Goal: Task Accomplishment & Management: Use online tool/utility

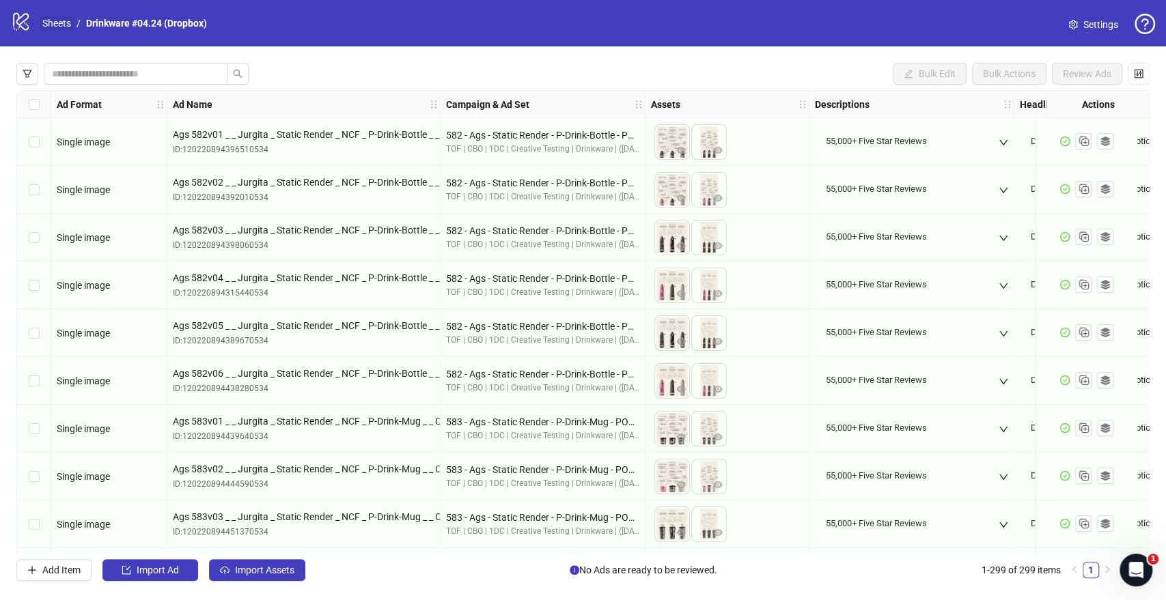
click at [60, 25] on link "Sheets" at bounding box center [57, 23] width 34 height 15
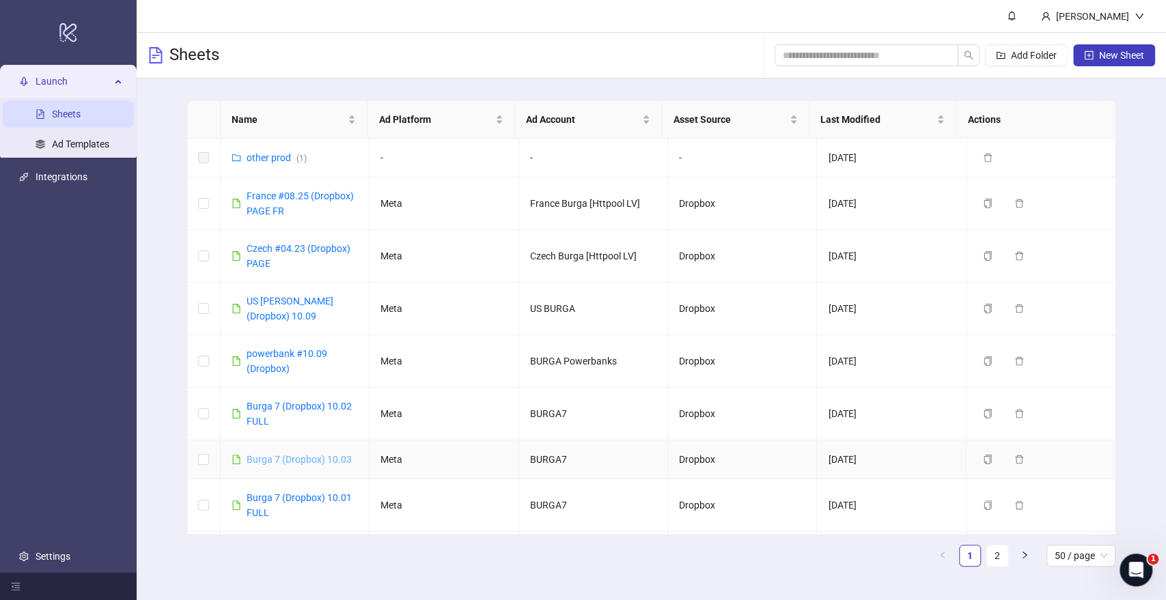
click at [288, 458] on link "Burga 7 (Dropbox) 10.03" at bounding box center [299, 459] width 105 height 11
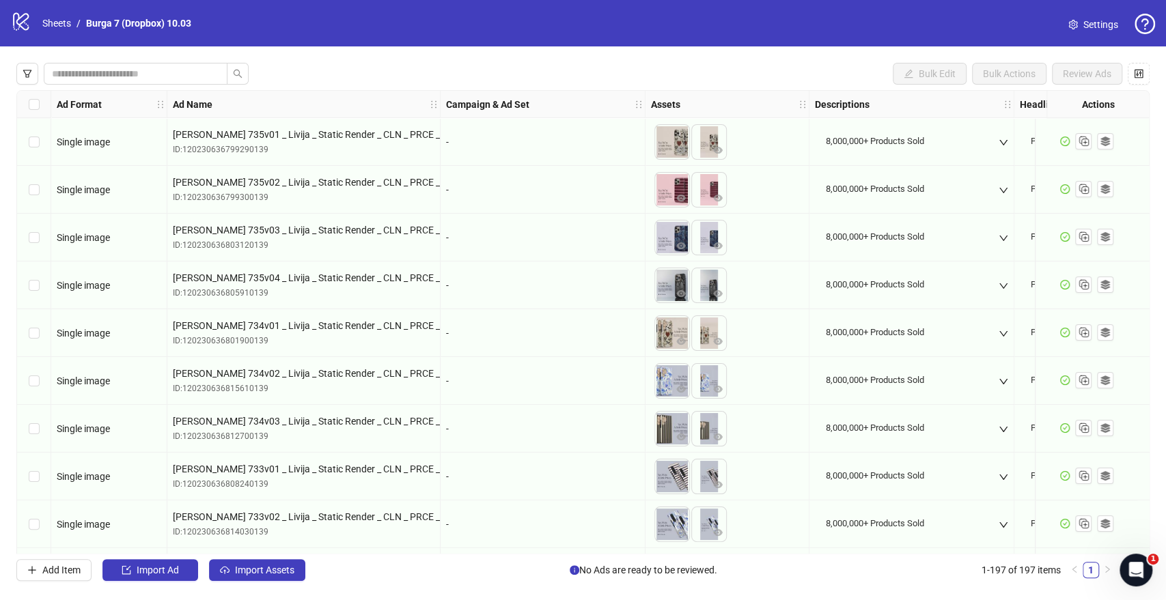
click at [40, 103] on div "Select all rows" at bounding box center [34, 104] width 34 height 27
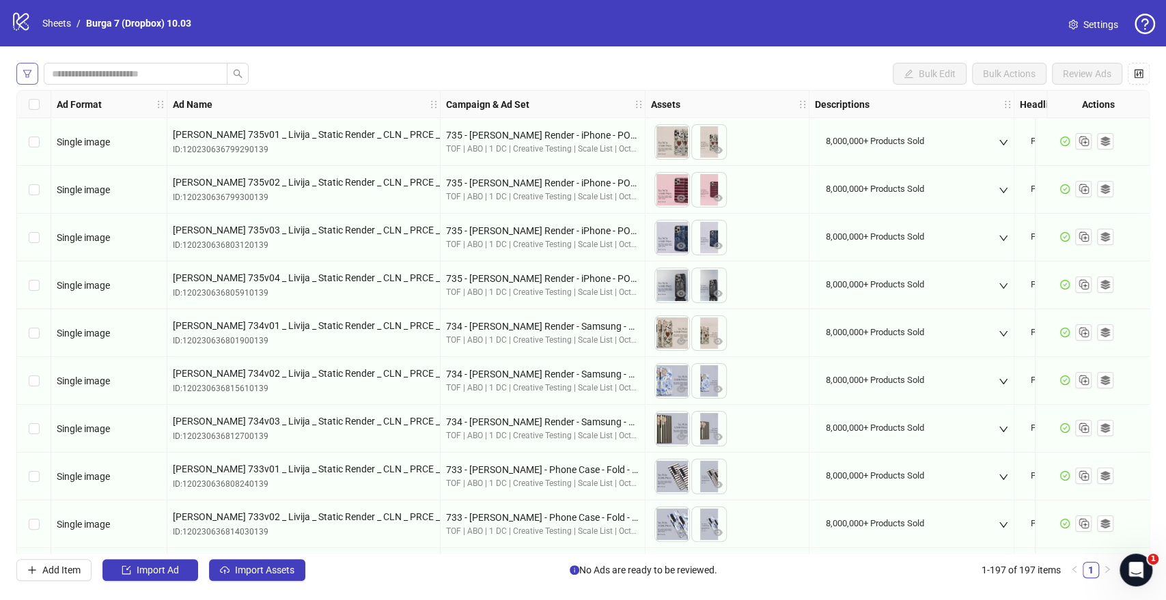
click at [32, 77] on button "button" at bounding box center [27, 74] width 22 height 22
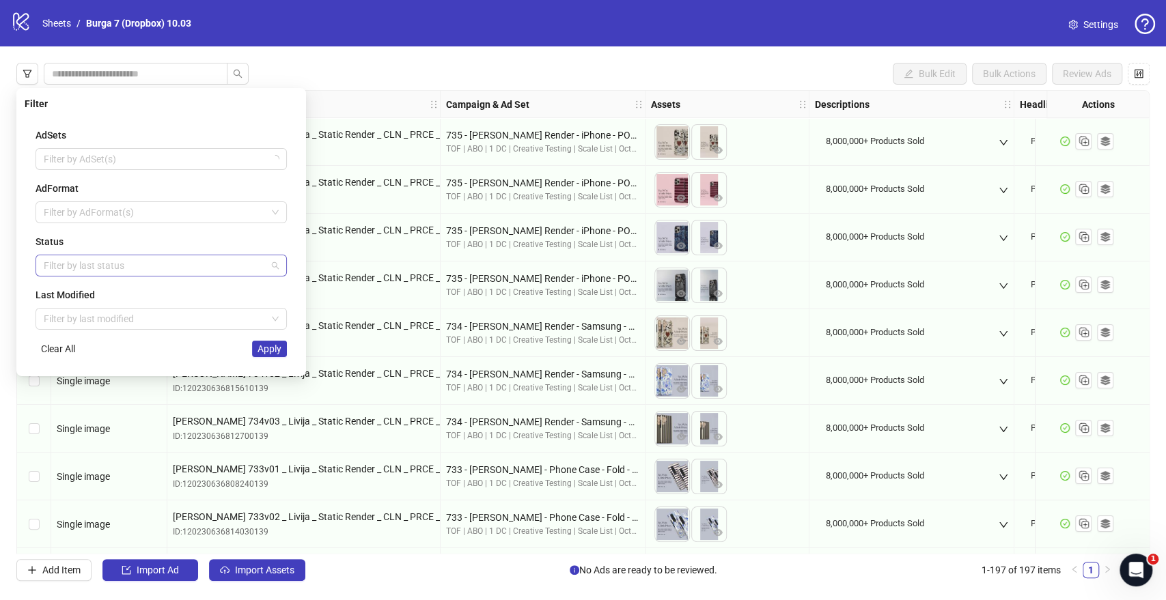
click at [73, 258] on div at bounding box center [154, 265] width 232 height 19
click at [72, 294] on div "Draft" at bounding box center [161, 292] width 230 height 15
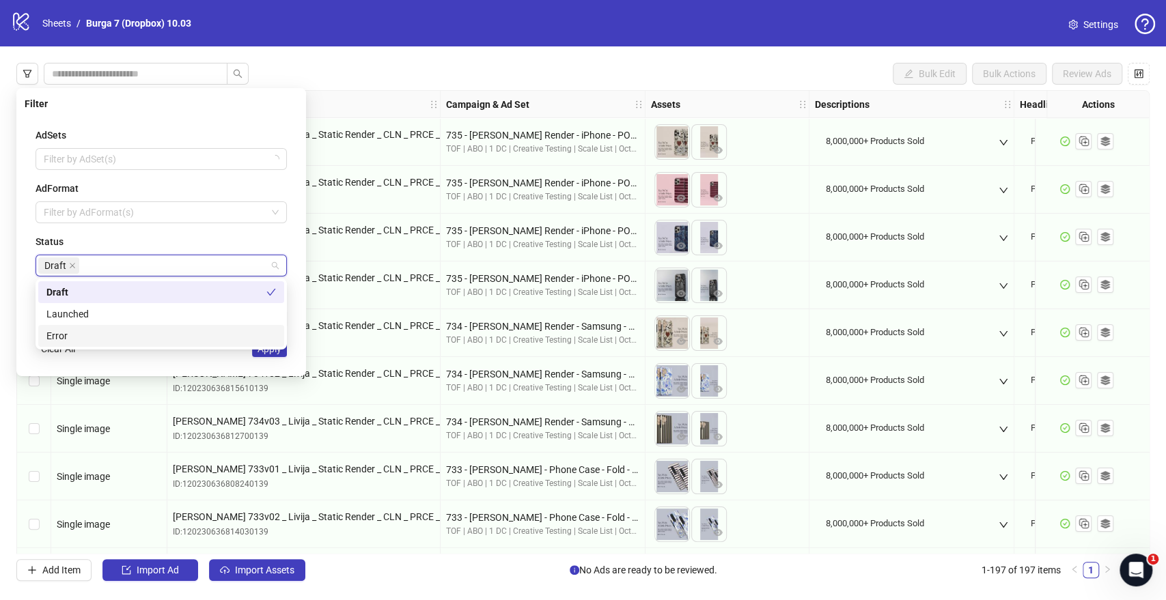
click at [202, 365] on div "AdSets Filter by AdSet(s) AdFormat Filter by AdFormat(s) Status Draft Last Modi…" at bounding box center [161, 242] width 273 height 251
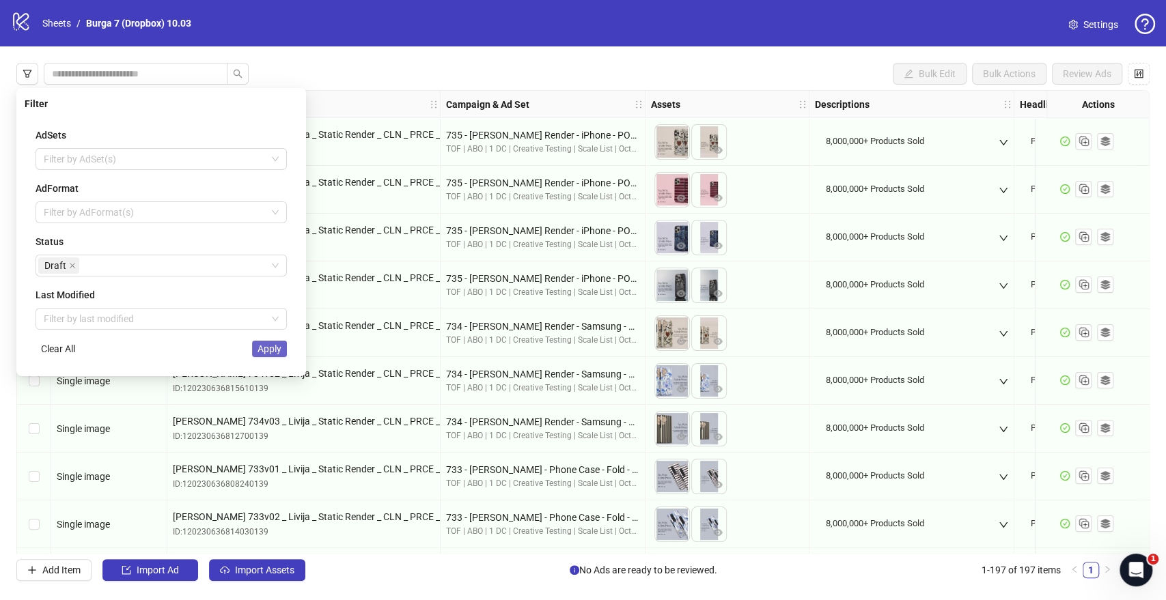
click at [268, 352] on span "Apply" at bounding box center [270, 349] width 24 height 11
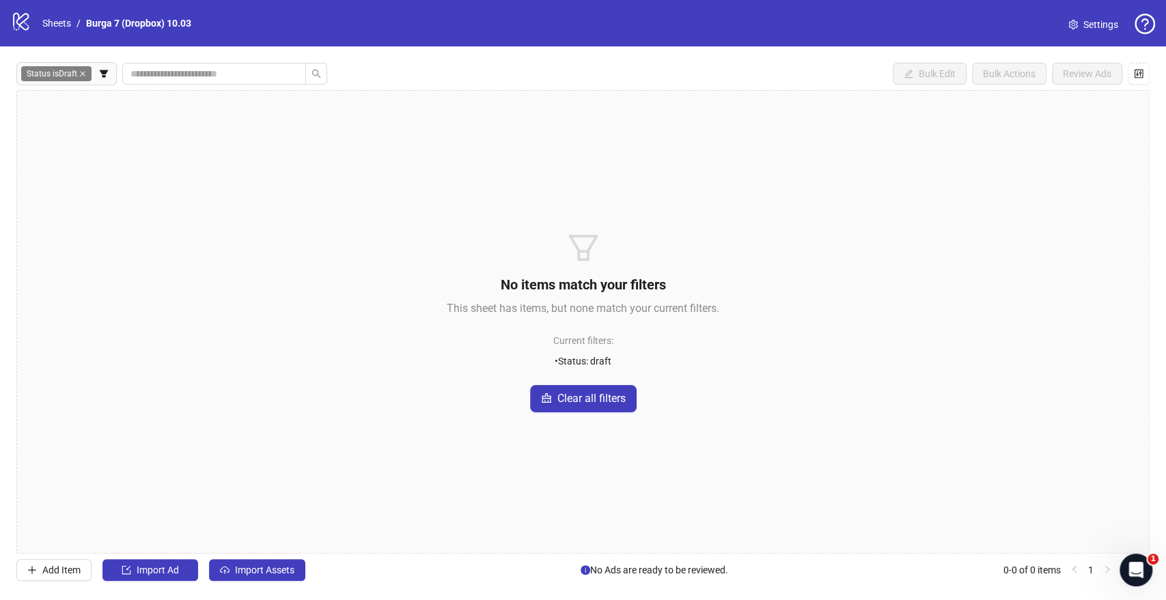
click at [250, 582] on div "Status is Draft Bulk Edit Bulk Actions Review Ads No items match your filters T…" at bounding box center [583, 321] width 1166 height 551
click at [262, 574] on span "Import Assets" at bounding box center [264, 570] width 59 height 11
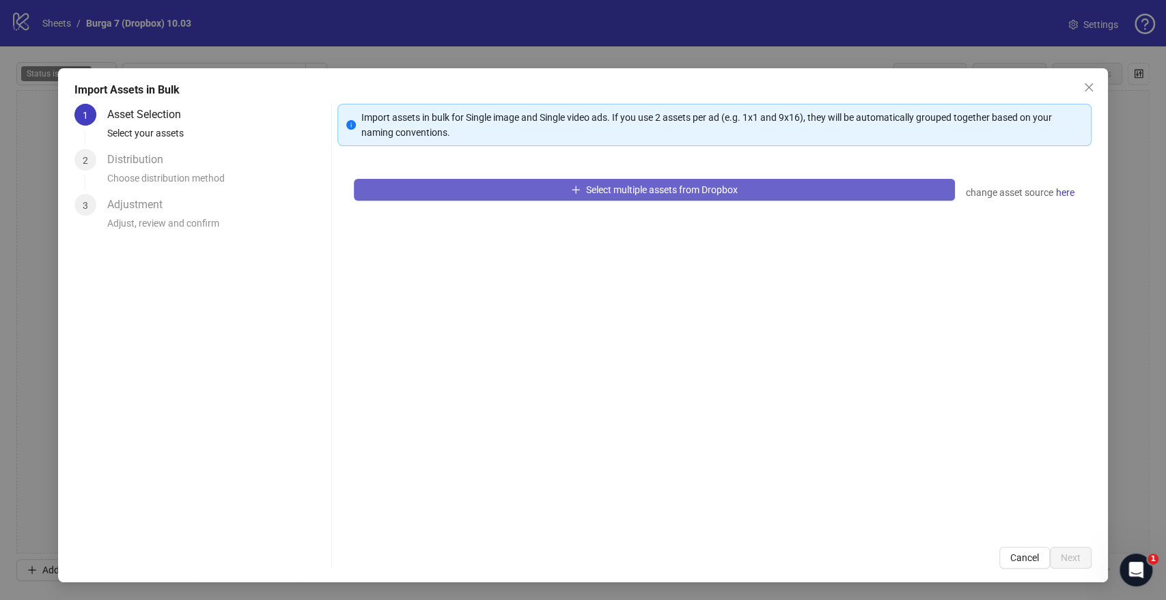
click at [572, 185] on icon "plus" at bounding box center [576, 190] width 10 height 10
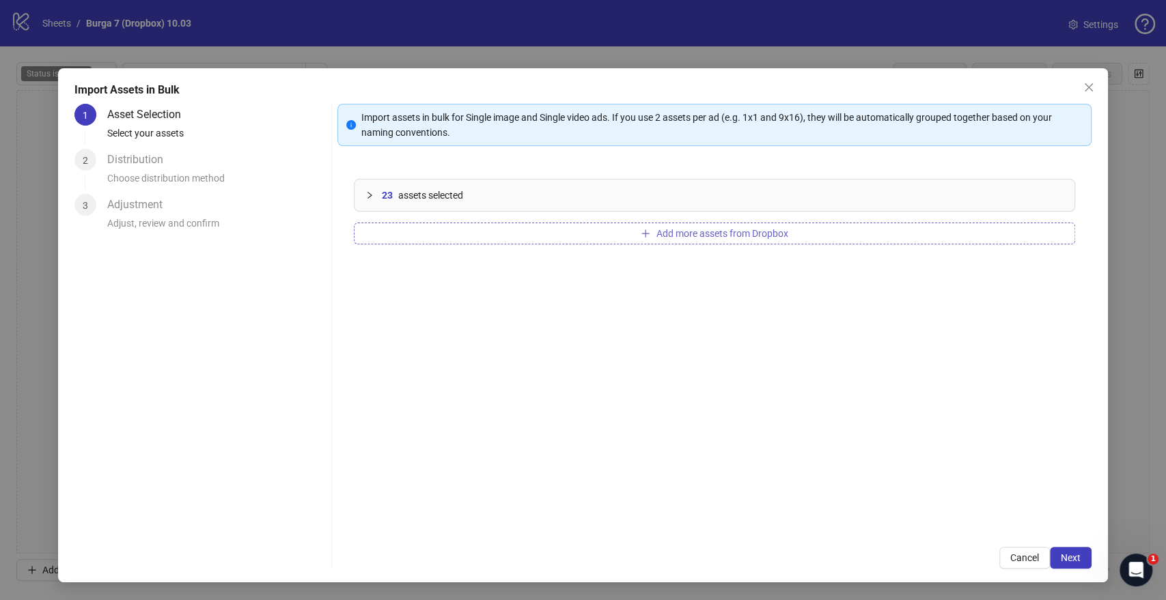
click at [800, 232] on button "Add more assets from Dropbox" at bounding box center [714, 234] width 721 height 22
click at [1077, 557] on span "Next" at bounding box center [1071, 558] width 20 height 11
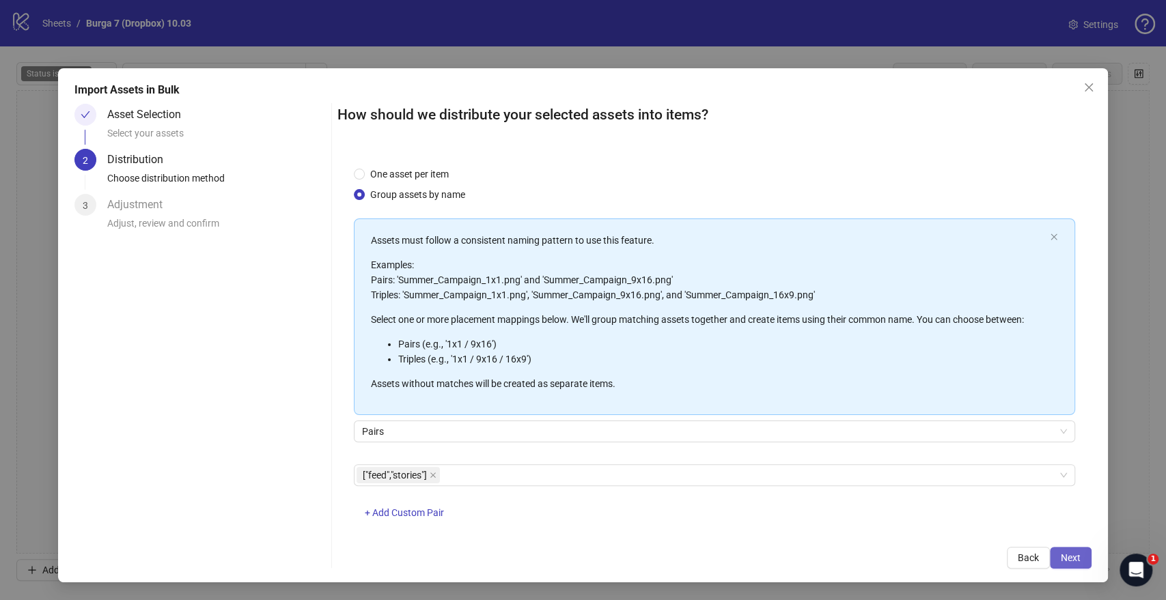
click at [1071, 556] on span "Next" at bounding box center [1071, 558] width 20 height 11
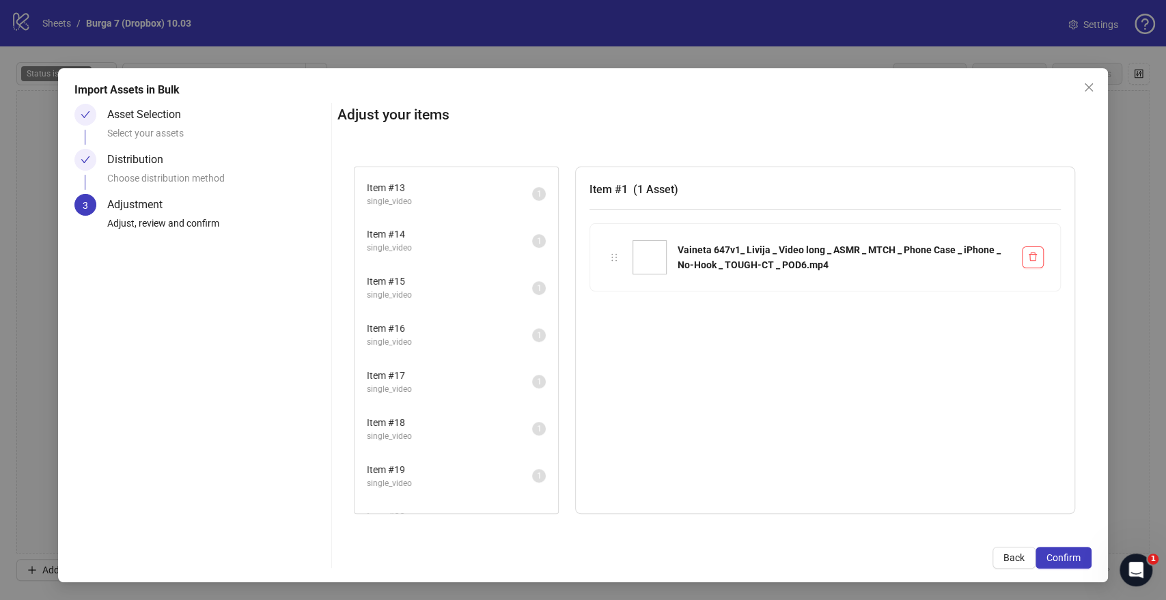
scroll to position [1008, 0]
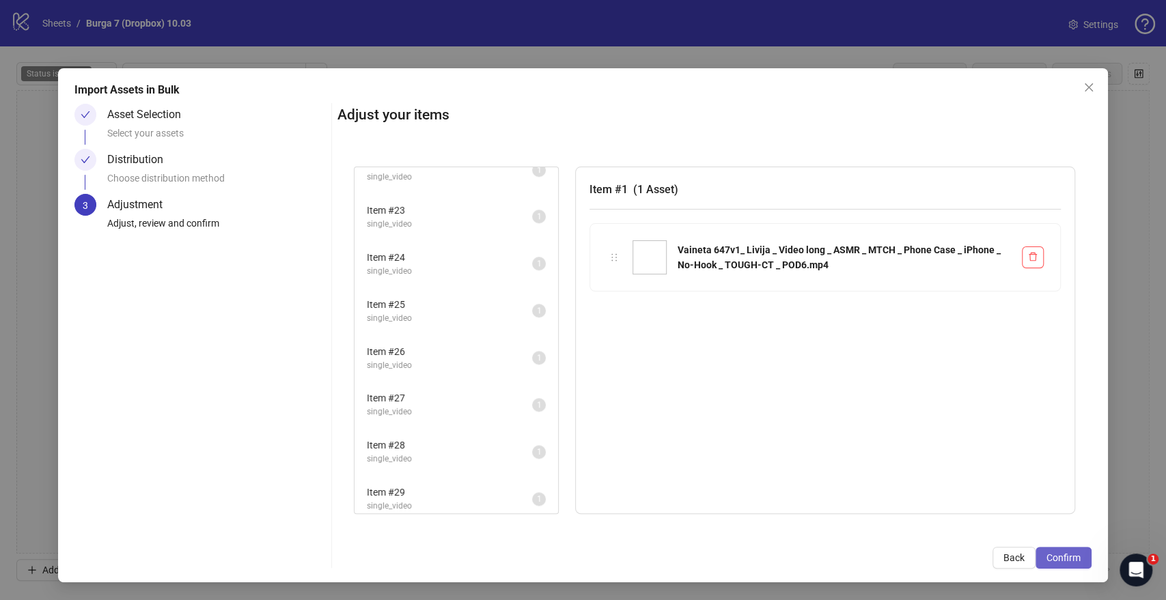
click at [1070, 553] on span "Confirm" at bounding box center [1064, 558] width 34 height 11
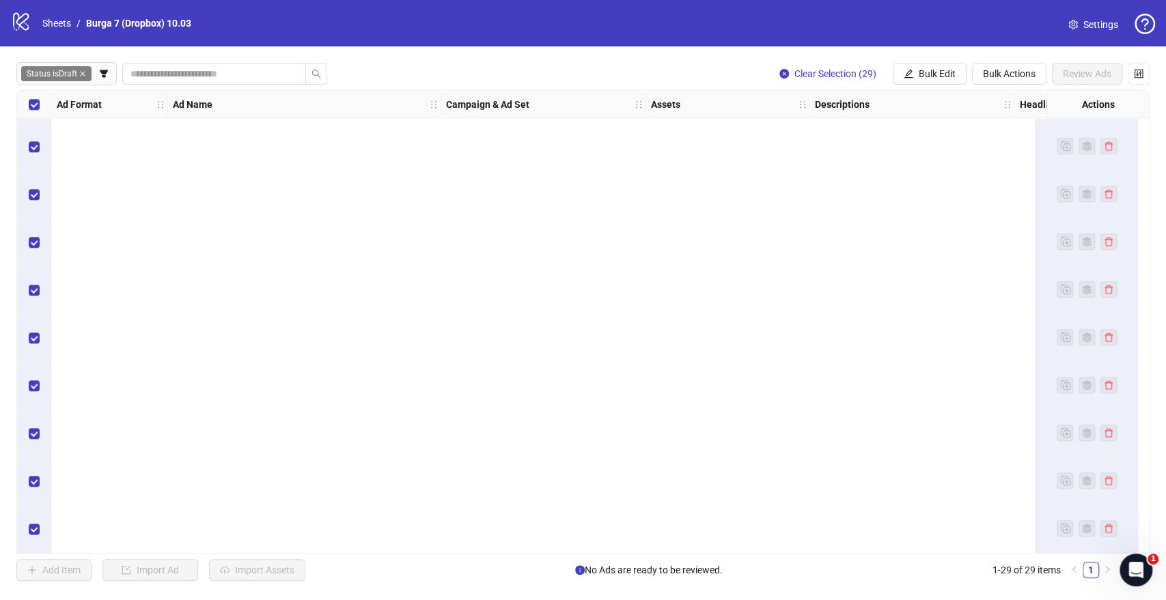
scroll to position [0, 0]
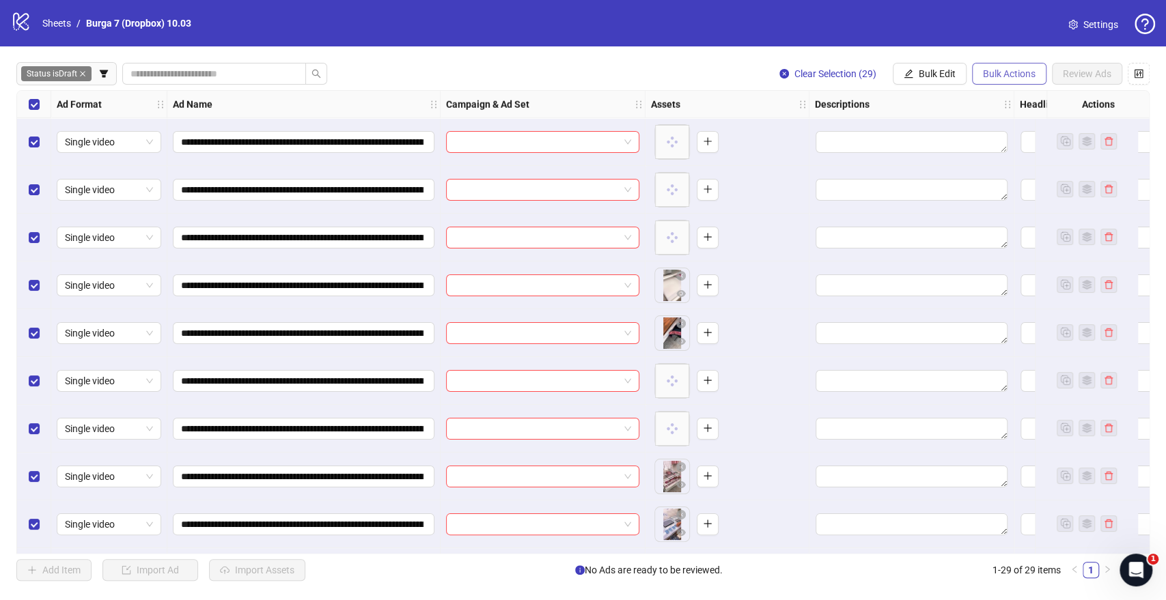
click at [996, 75] on span "Bulk Actions" at bounding box center [1009, 73] width 53 height 11
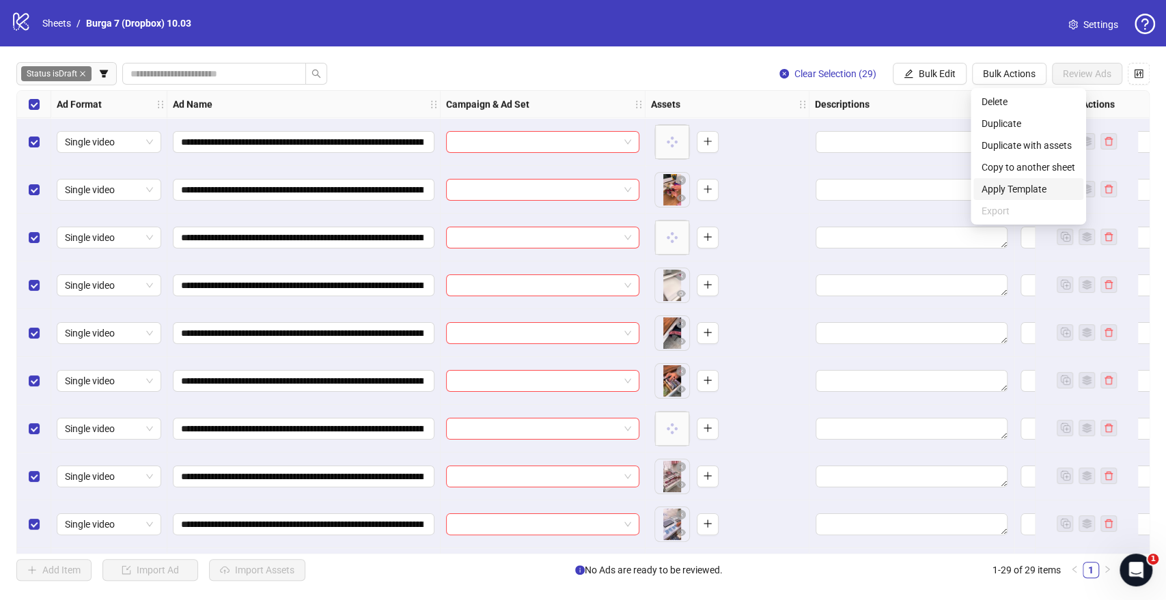
click at [1025, 183] on span "Apply Template" at bounding box center [1029, 189] width 94 height 15
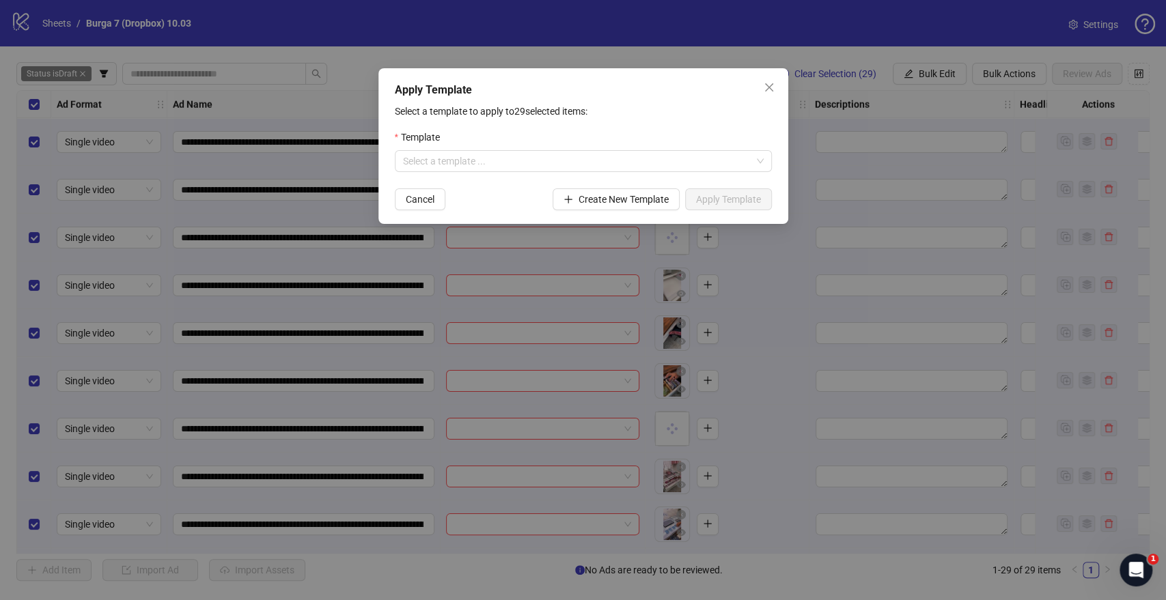
click at [541, 141] on div "Template" at bounding box center [583, 140] width 377 height 20
click at [533, 154] on input "search" at bounding box center [577, 161] width 348 height 20
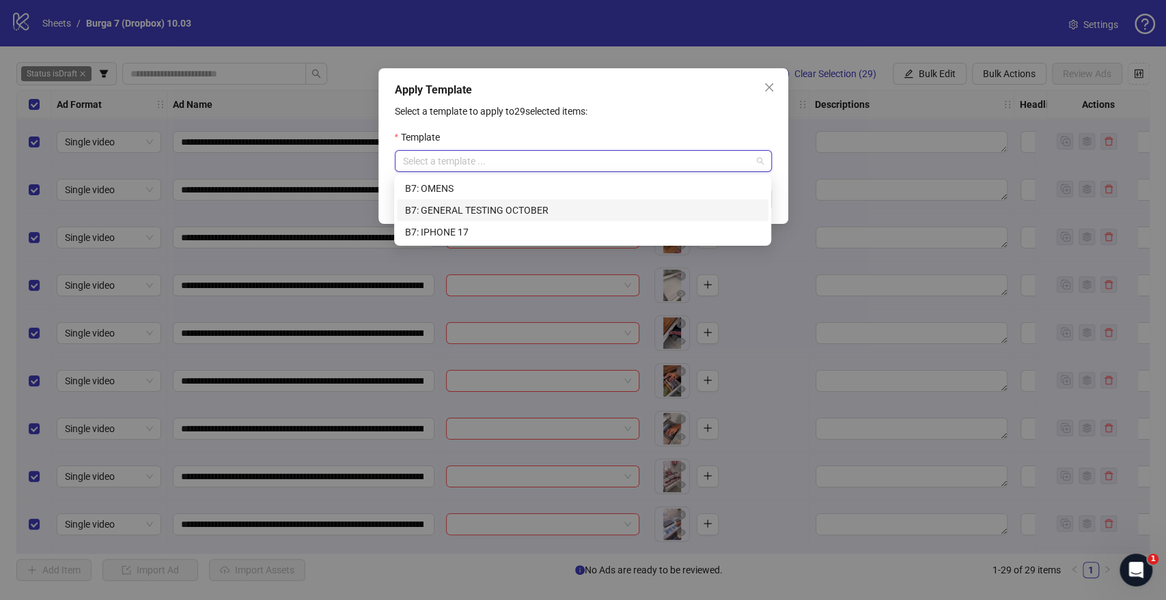
click at [482, 209] on div "B7: GENERAL TESTING OCTOBER" at bounding box center [582, 210] width 355 height 15
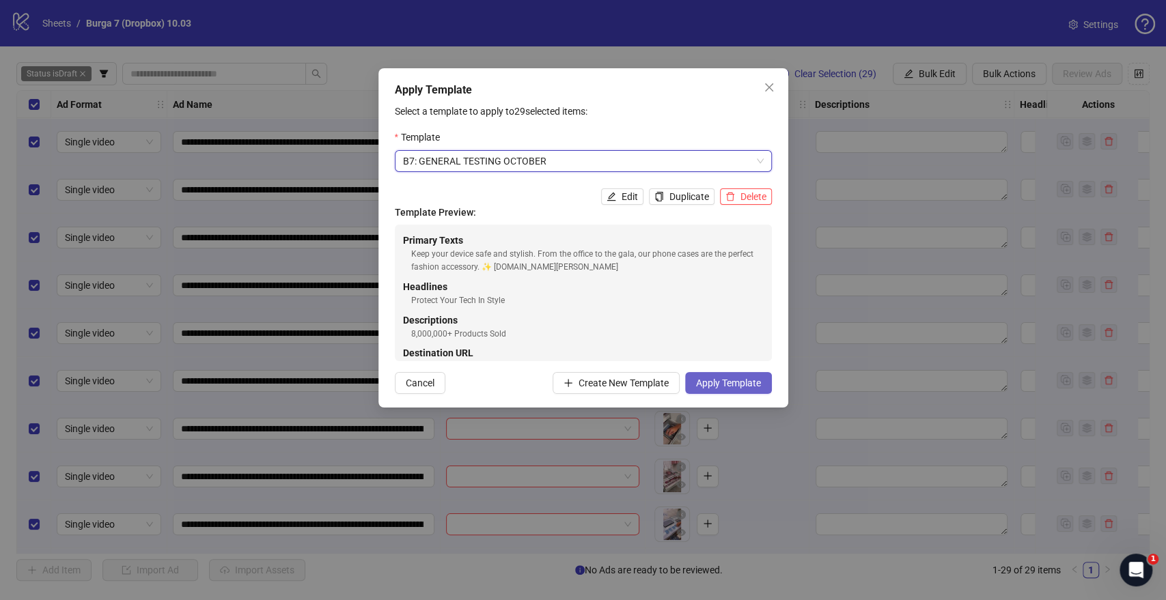
click at [730, 380] on span "Apply Template" at bounding box center [728, 383] width 65 height 11
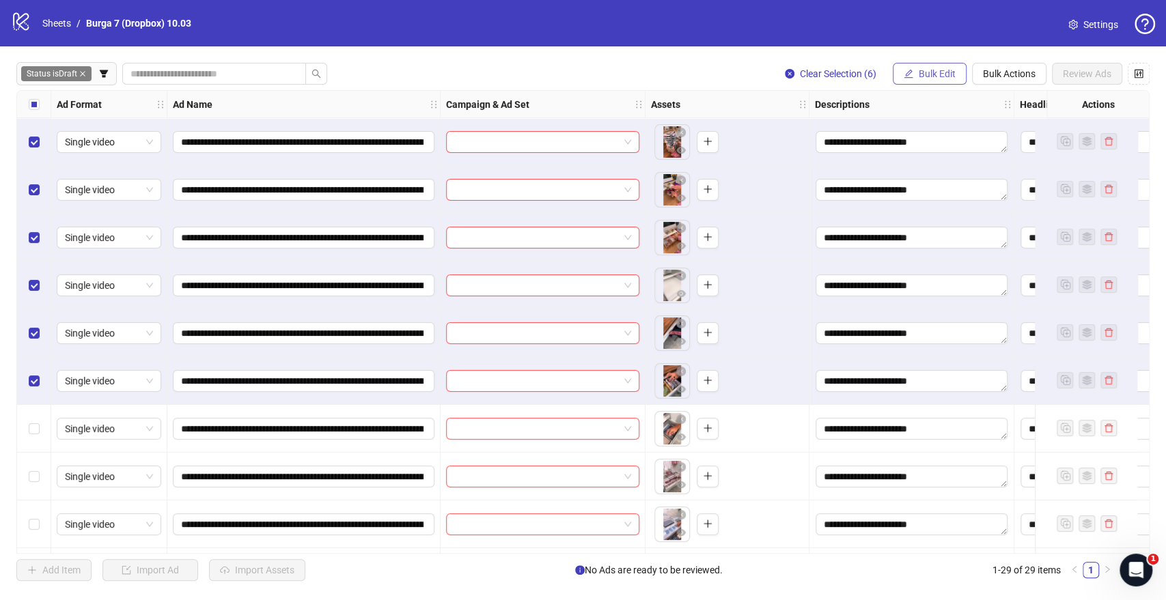
click at [952, 67] on button "Bulk Edit" at bounding box center [930, 74] width 74 height 22
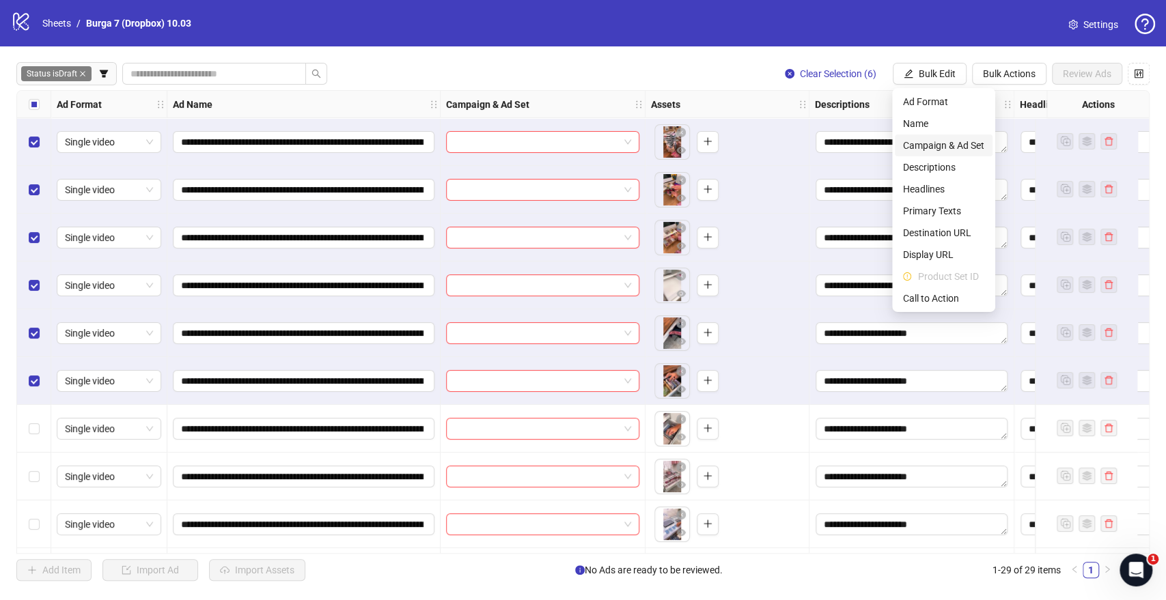
click at [944, 146] on span "Campaign & Ad Set" at bounding box center [943, 145] width 81 height 15
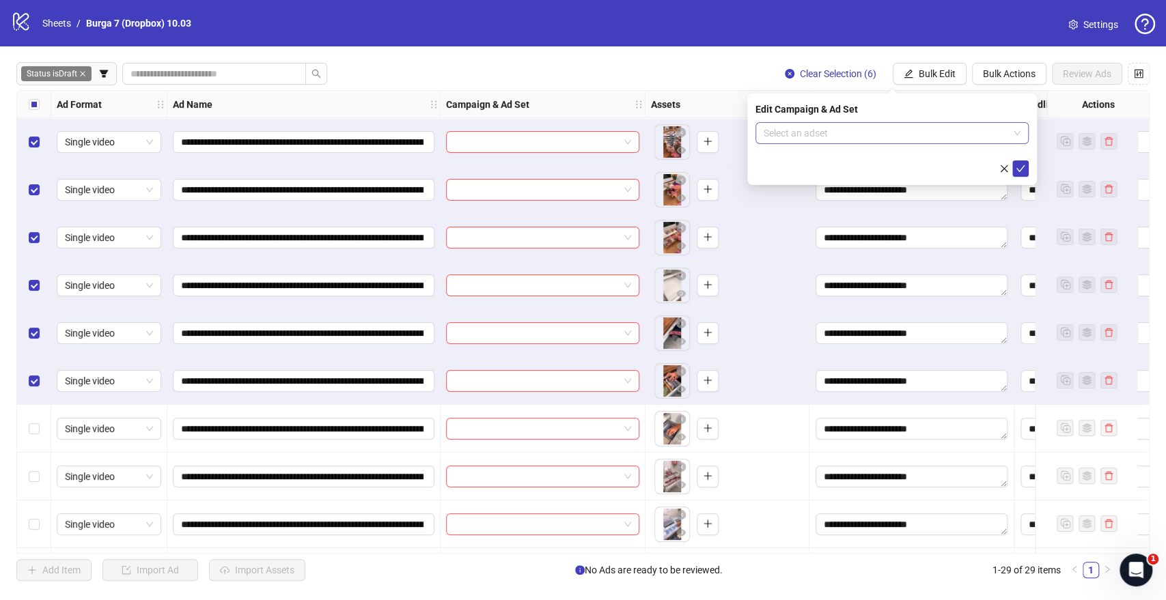
click at [807, 130] on input "search" at bounding box center [886, 133] width 245 height 20
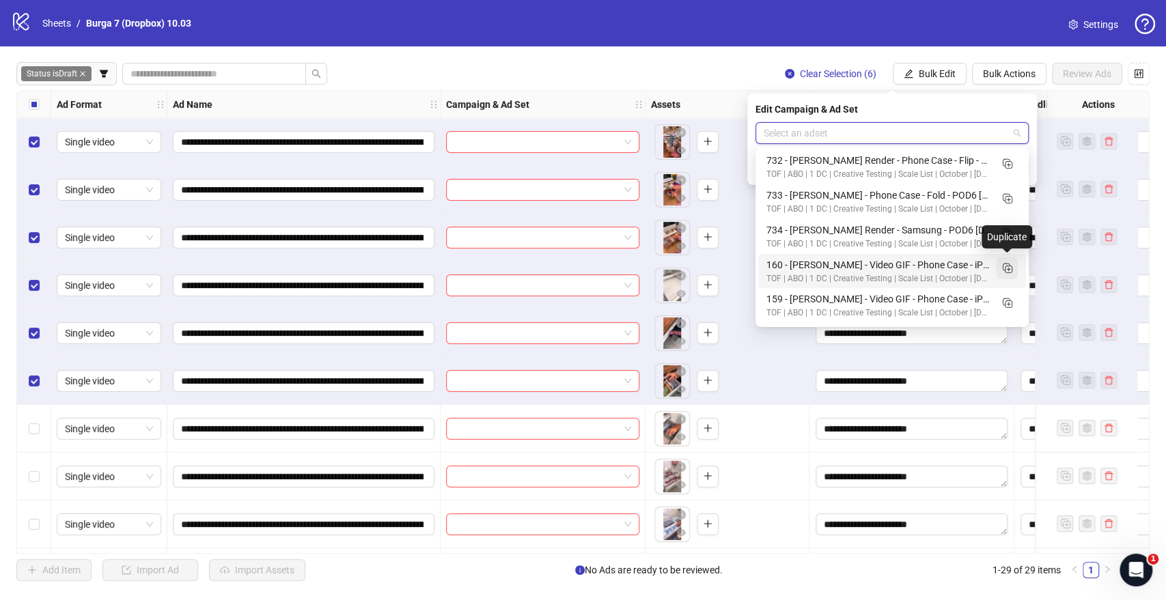
click at [1001, 266] on icon "Duplicate" at bounding box center [1007, 268] width 14 height 14
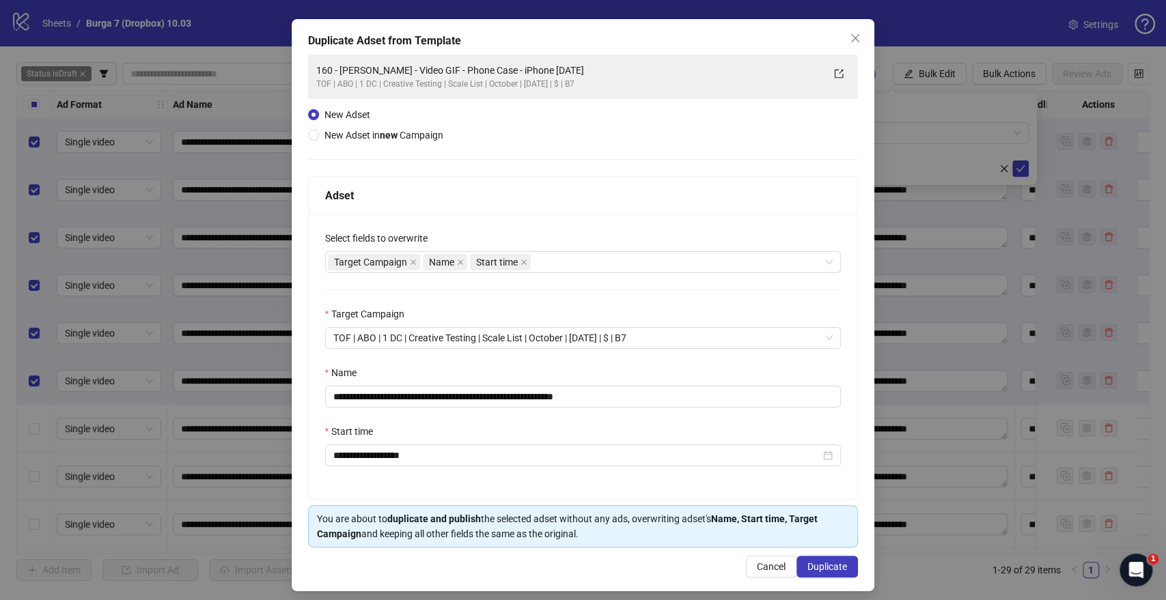
scroll to position [57, 0]
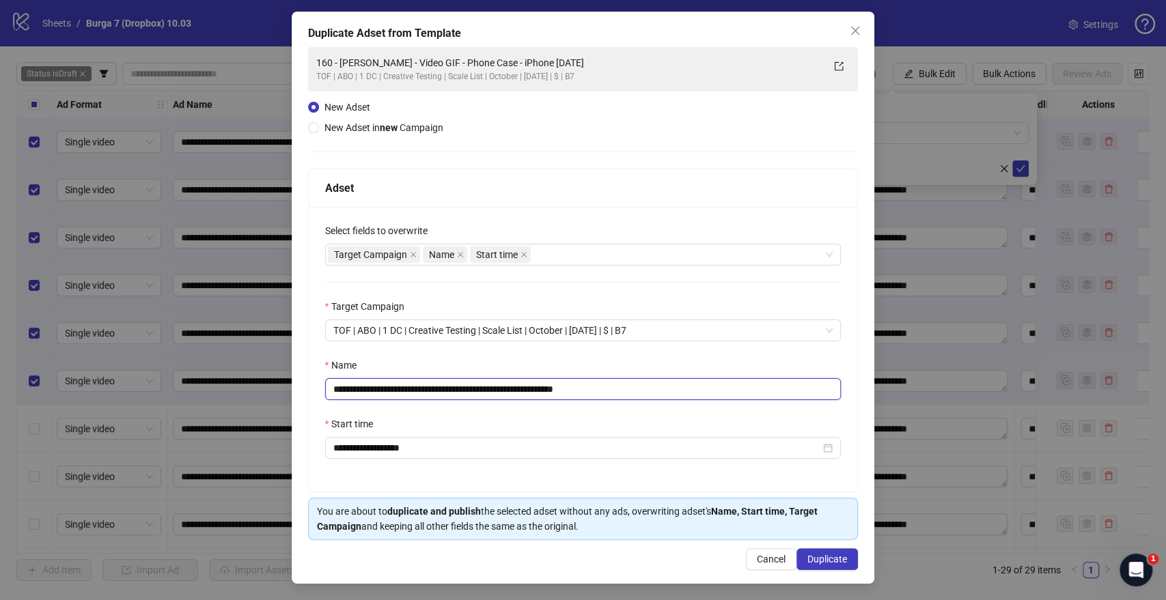
drag, startPoint x: 529, startPoint y: 383, endPoint x: 18, endPoint y: 387, distance: 511.7
click at [18, 387] on div "**********" at bounding box center [583, 300] width 1166 height 600
paste input "text"
click at [579, 385] on input "**********" at bounding box center [583, 389] width 516 height 22
type input "**********"
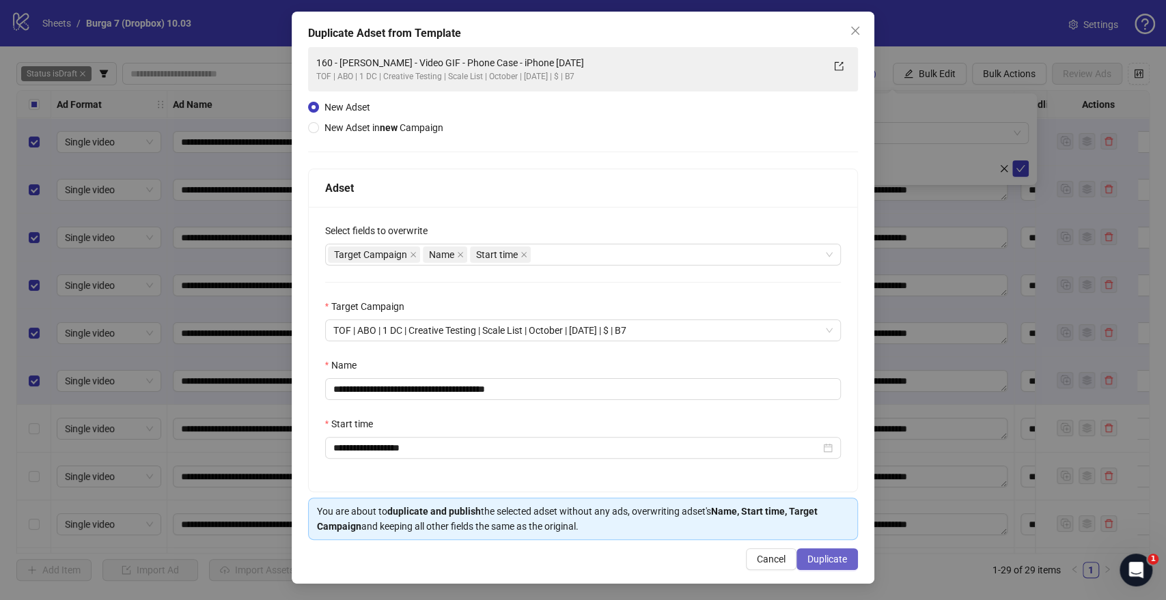
click at [835, 562] on span "Duplicate" at bounding box center [827, 559] width 40 height 11
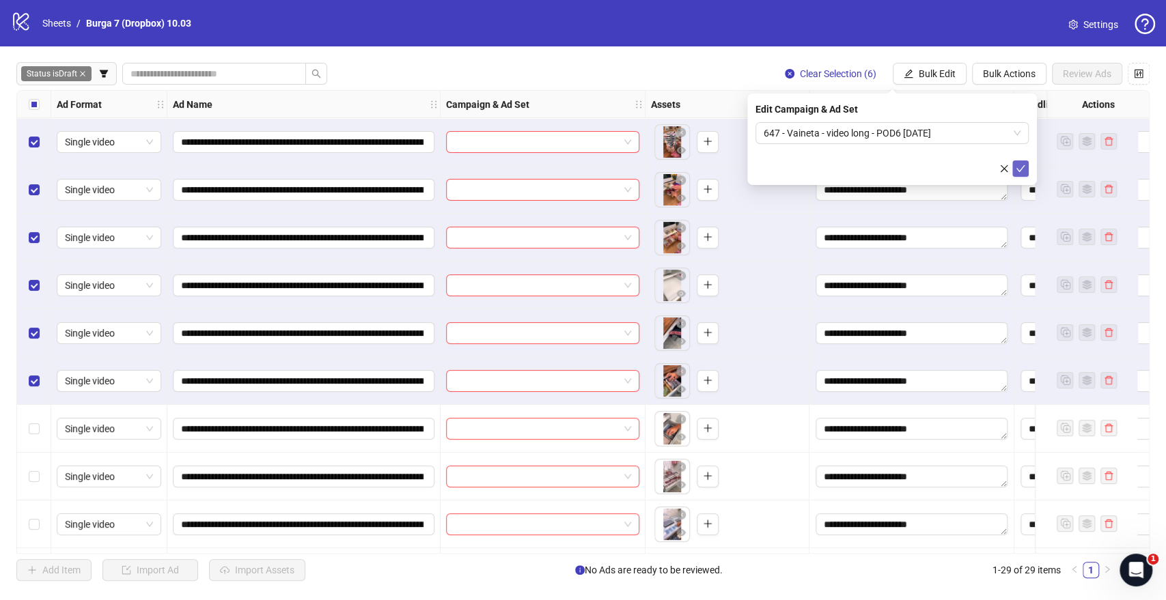
click at [1019, 165] on icon "check" at bounding box center [1021, 169] width 10 height 10
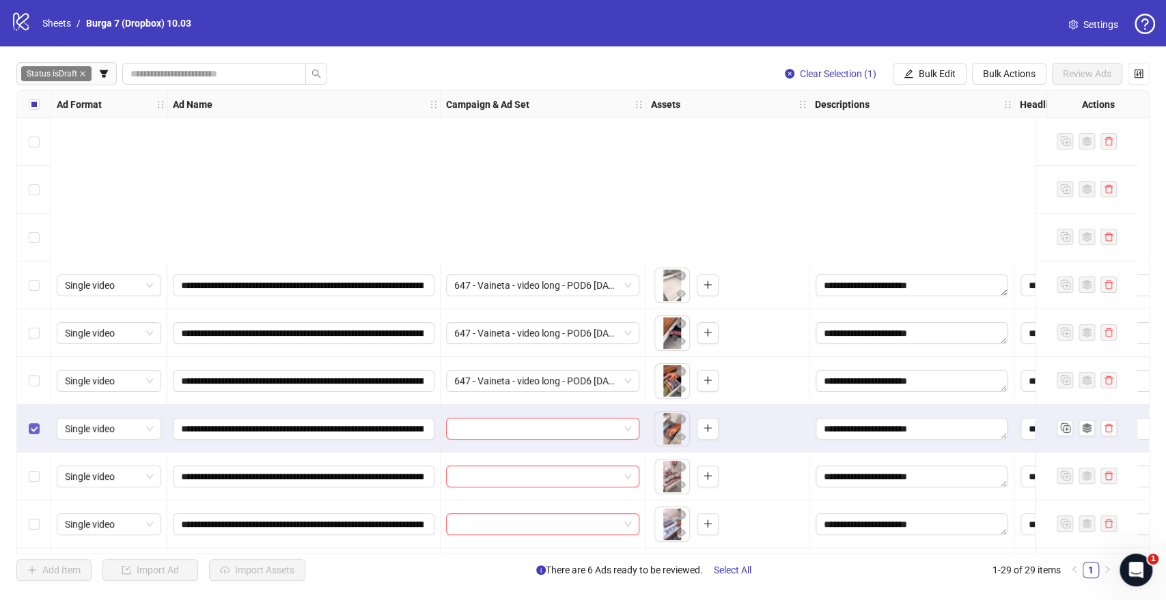
scroll to position [227, 0]
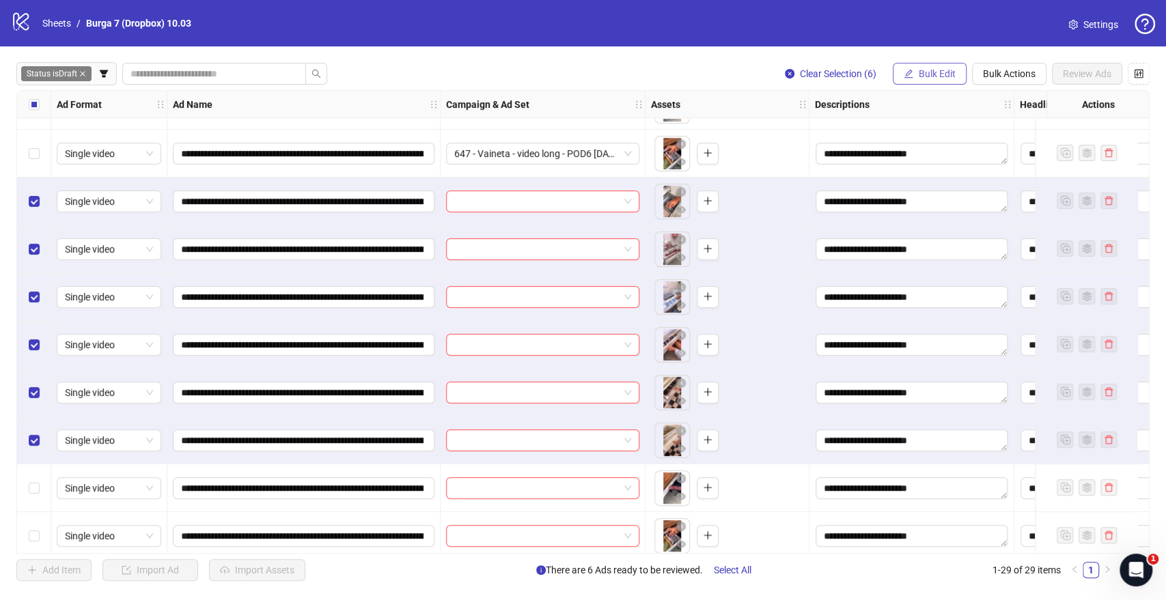
click at [908, 69] on icon "edit" at bounding box center [909, 74] width 10 height 10
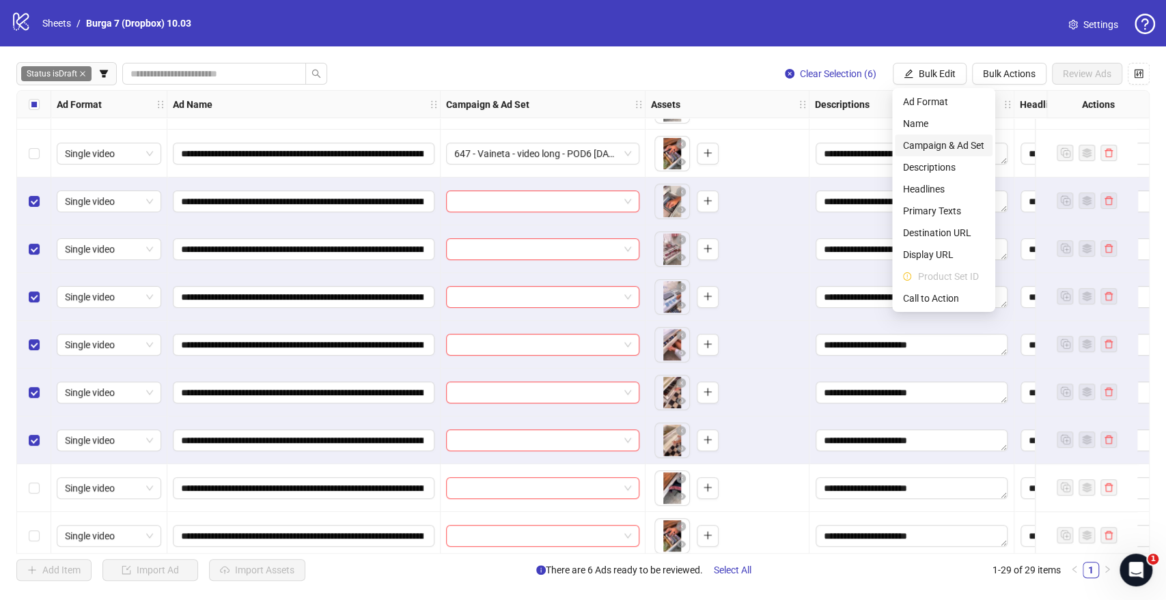
click at [930, 140] on span "Campaign & Ad Set" at bounding box center [943, 145] width 81 height 15
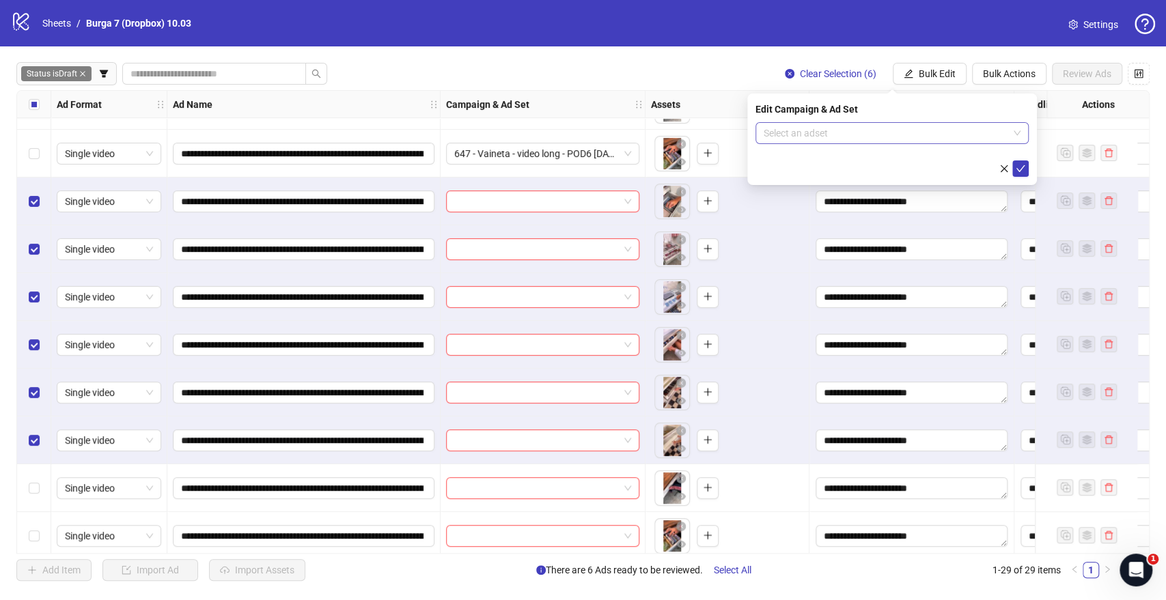
click at [830, 128] on input "search" at bounding box center [886, 133] width 245 height 20
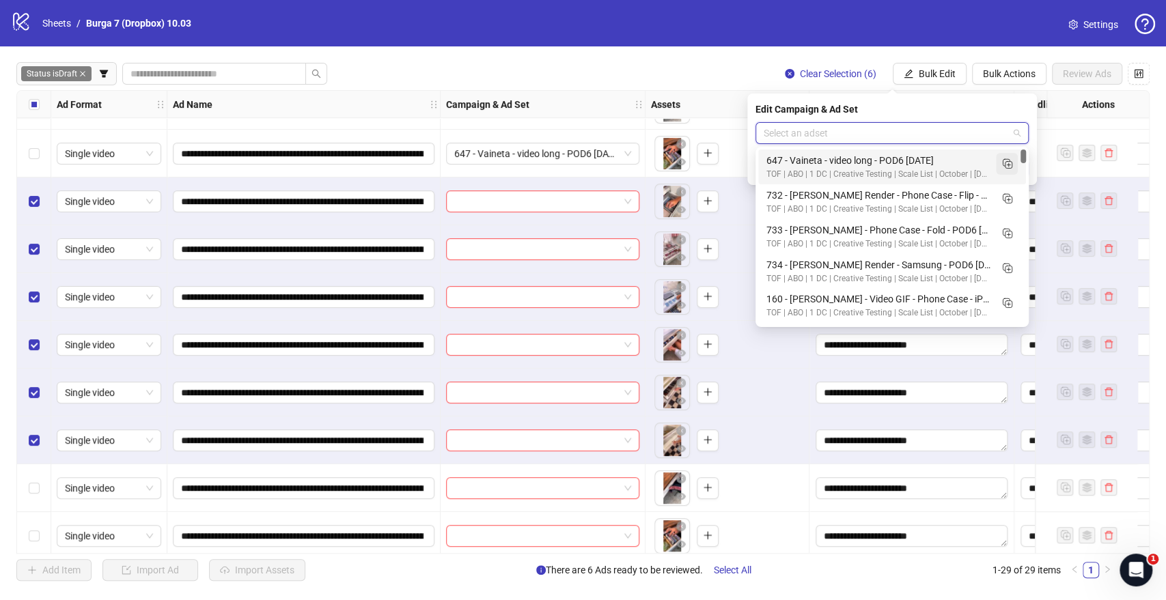
click at [1006, 166] on rect "Duplicate" at bounding box center [1009, 165] width 7 height 7
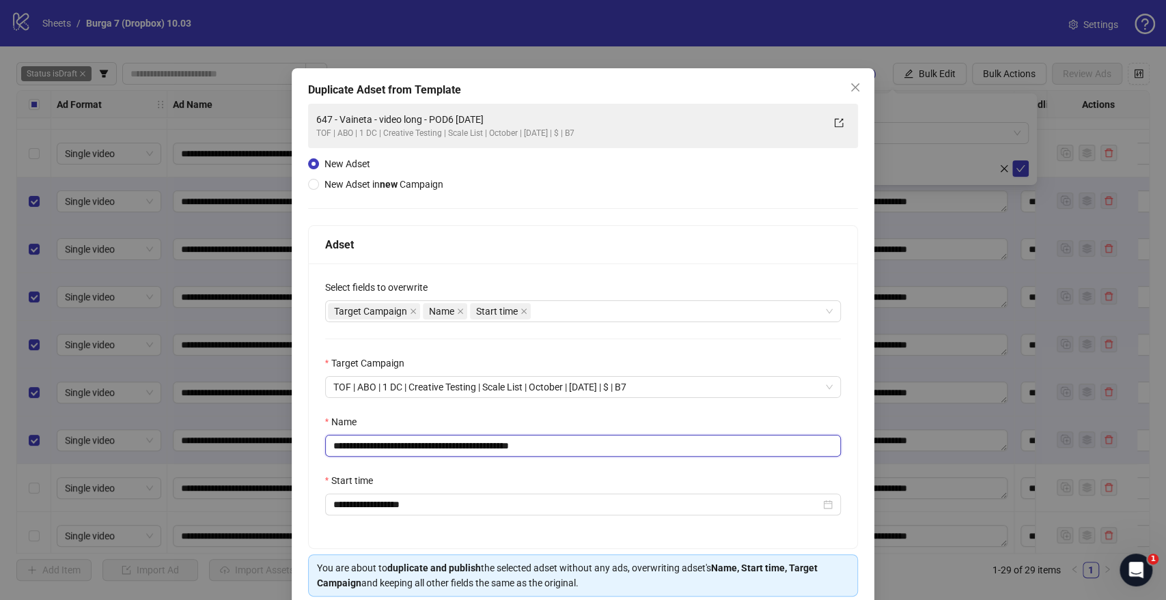
drag, startPoint x: 471, startPoint y: 451, endPoint x: 0, endPoint y: 421, distance: 472.3
click at [0, 421] on div "**********" at bounding box center [583, 300] width 1166 height 600
paste input "text"
drag, startPoint x: 519, startPoint y: 446, endPoint x: 773, endPoint y: 460, distance: 253.8
click at [715, 459] on div "**********" at bounding box center [583, 406] width 549 height 285
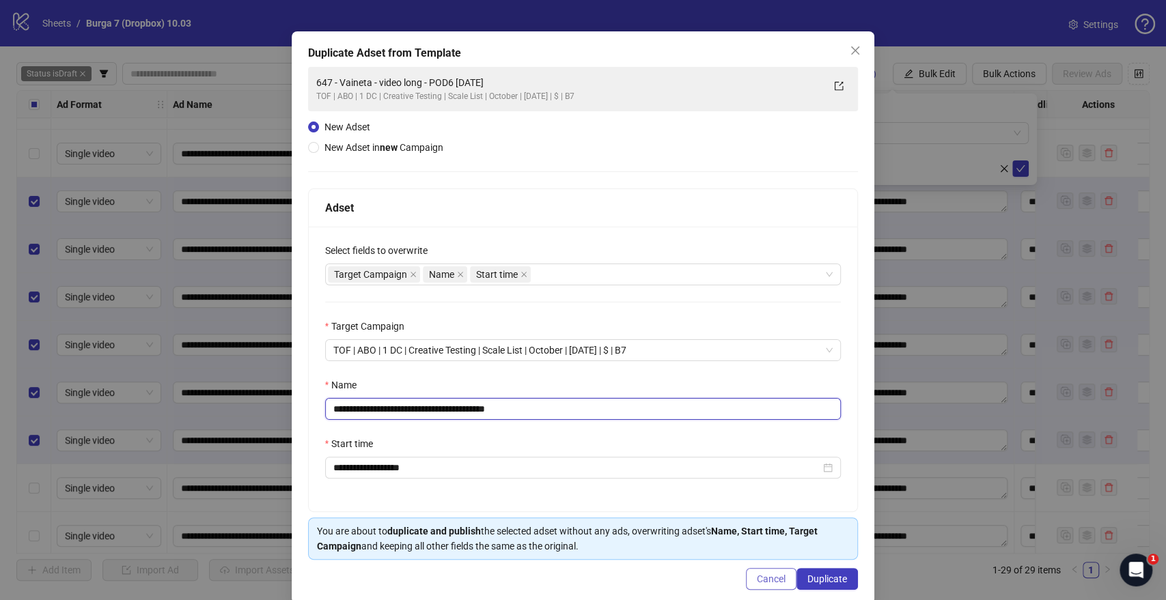
scroll to position [57, 0]
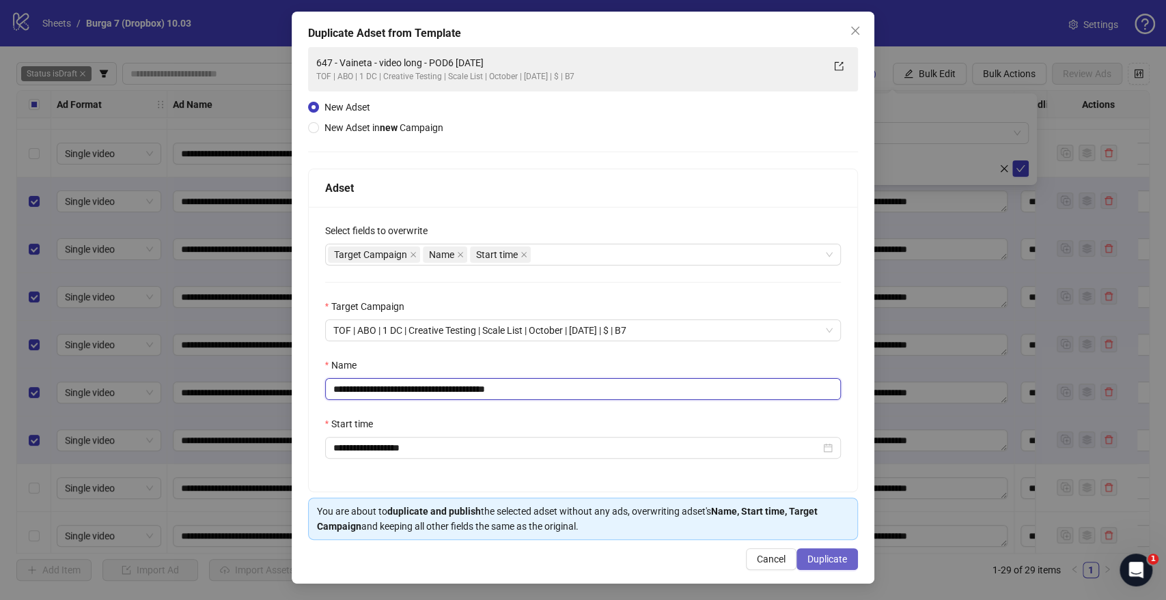
type input "**********"
click at [816, 568] on button "Duplicate" at bounding box center [826, 560] width 61 height 22
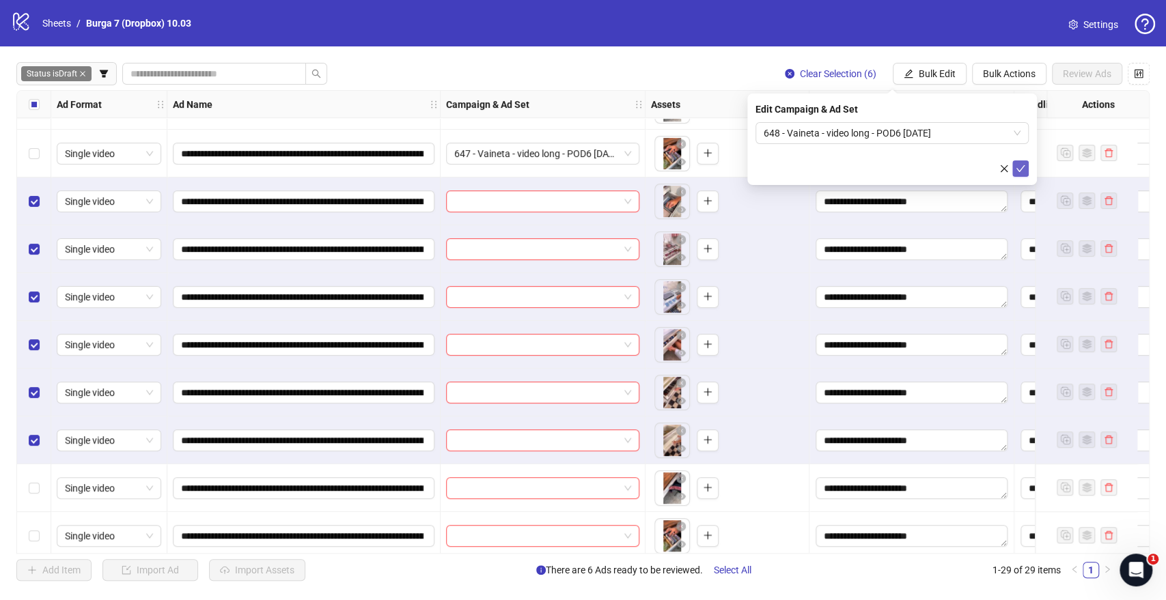
click at [1019, 171] on icon "check" at bounding box center [1020, 168] width 9 height 7
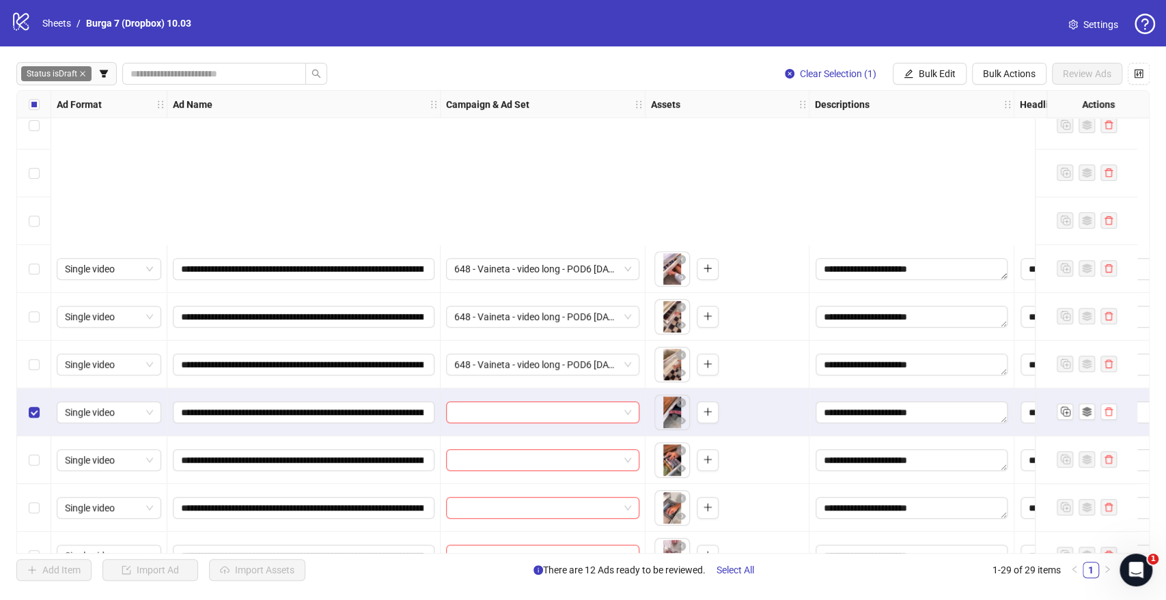
scroll to position [531, 0]
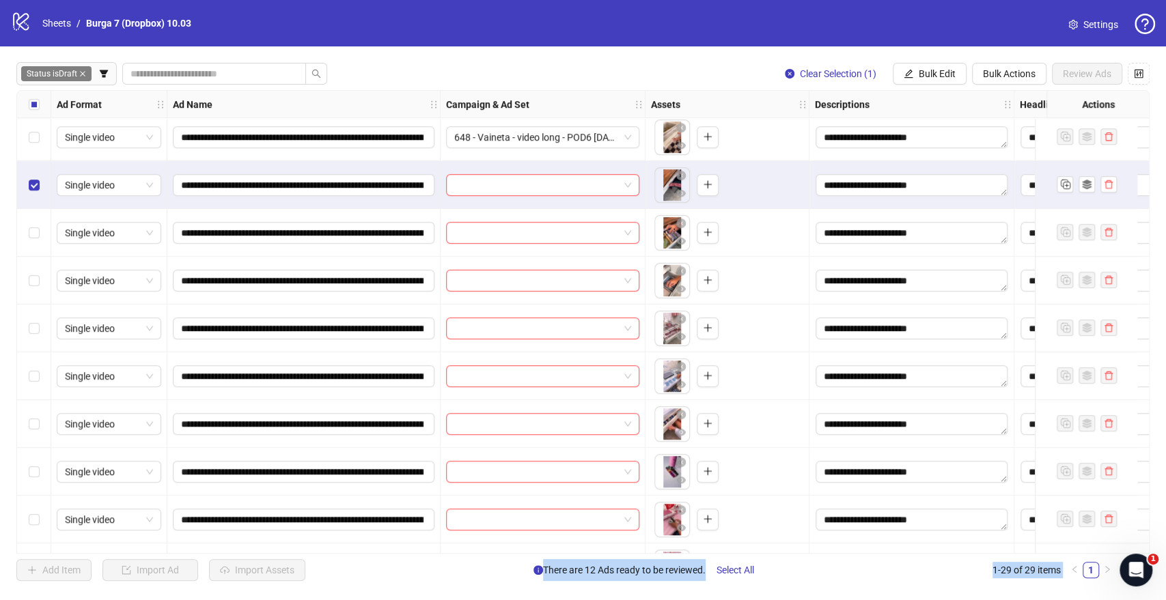
click at [40, 427] on div "Select row 18" at bounding box center [34, 424] width 34 height 48
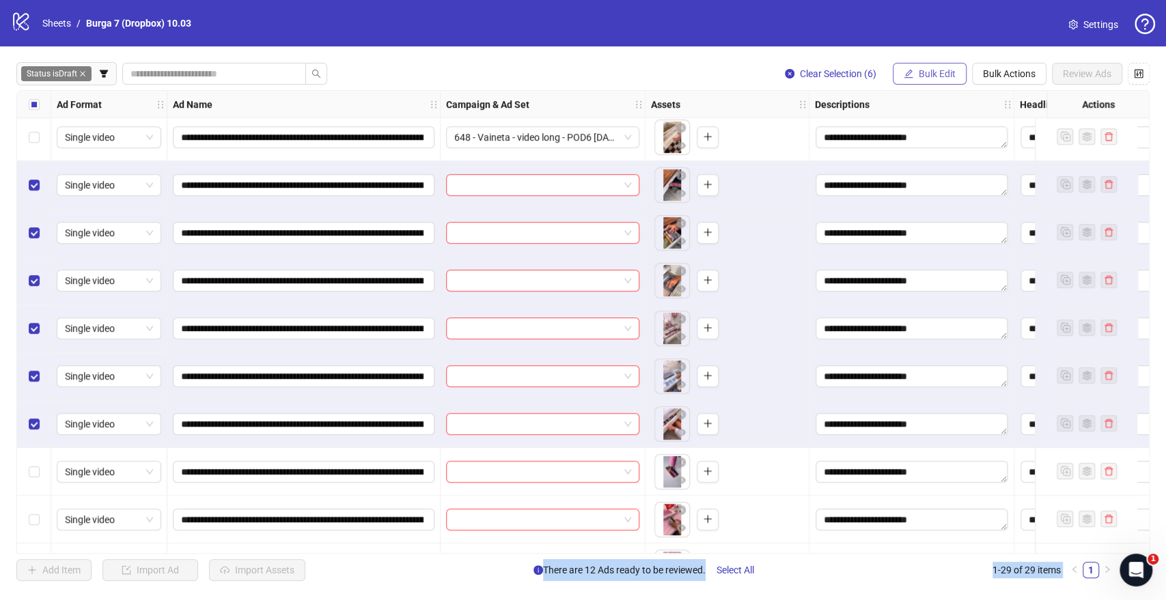
click at [914, 72] on button "Bulk Edit" at bounding box center [930, 74] width 74 height 22
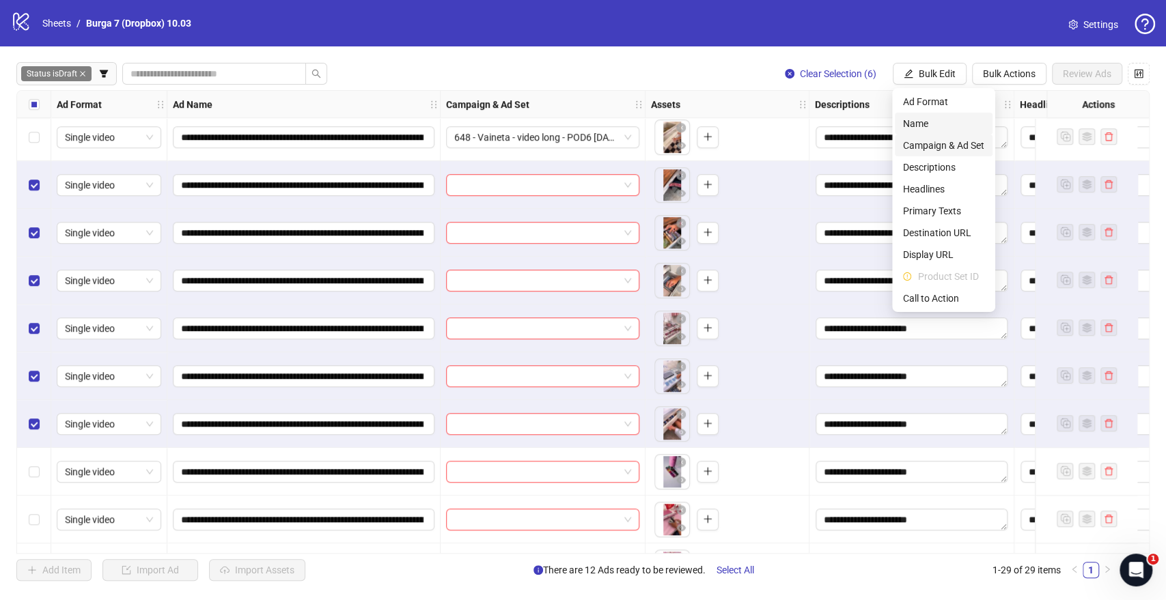
click at [947, 144] on span "Campaign & Ad Set" at bounding box center [943, 145] width 81 height 15
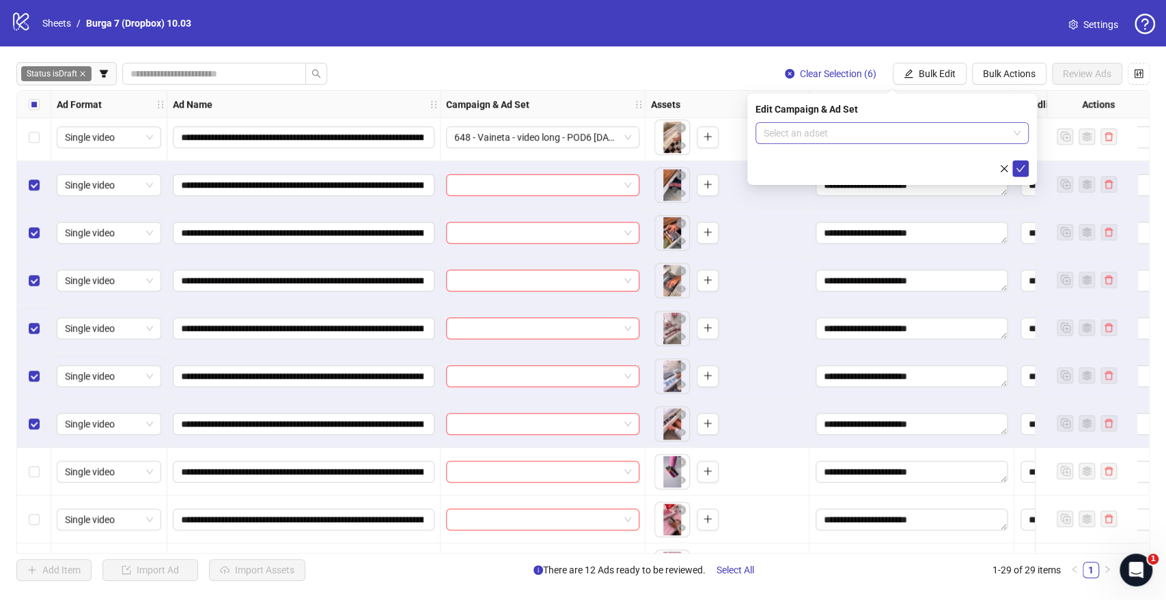
click at [799, 137] on input "search" at bounding box center [886, 133] width 245 height 20
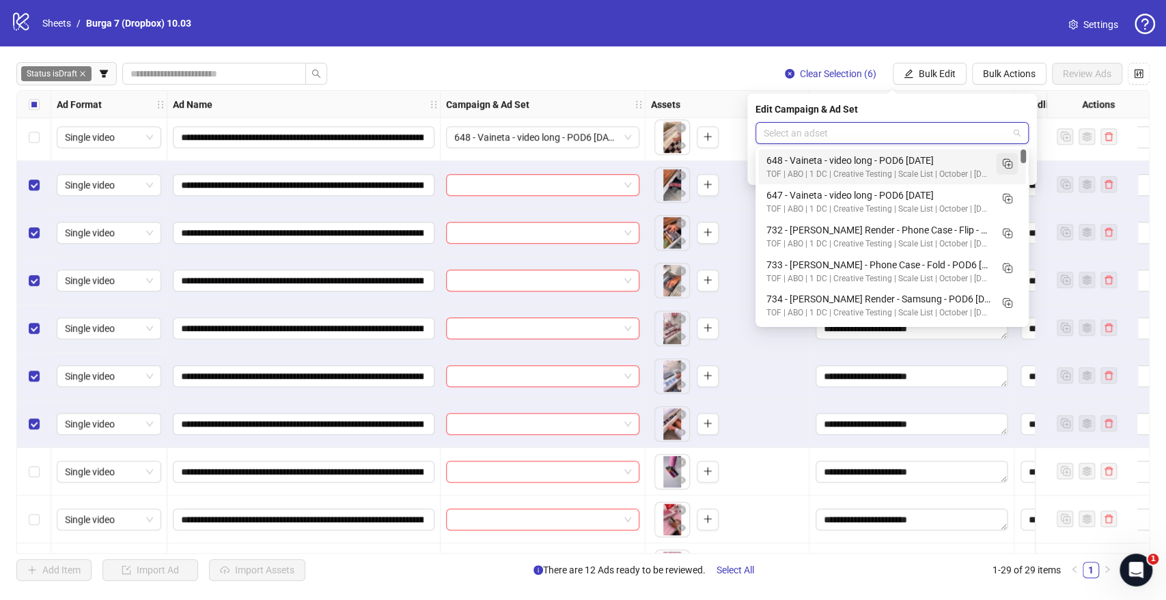
click at [1006, 165] on icon "Duplicate" at bounding box center [1007, 163] width 14 height 14
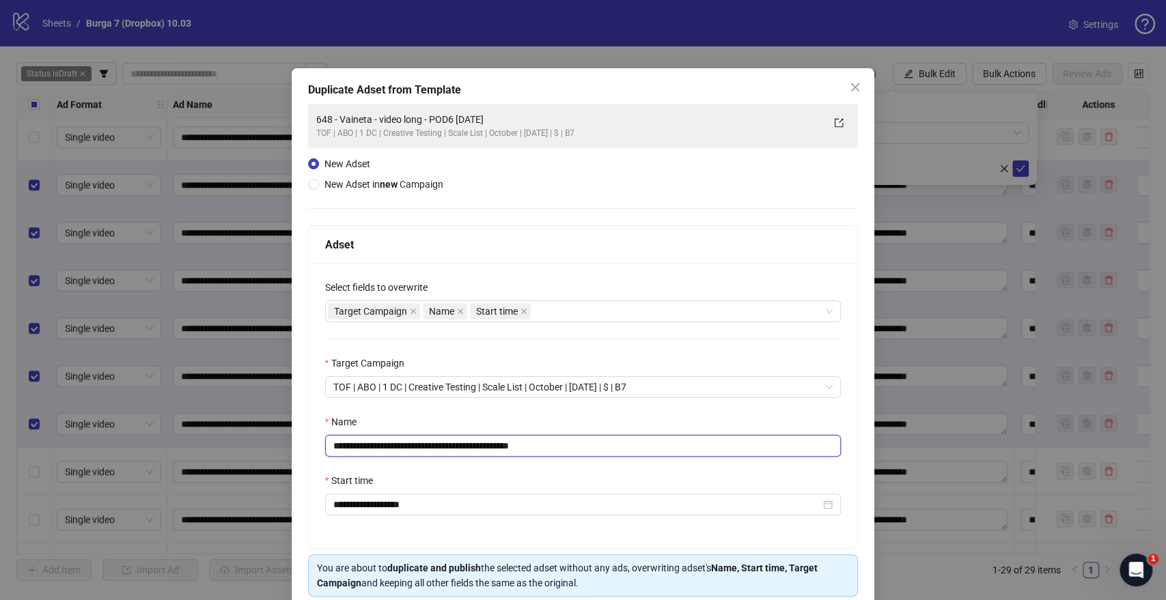
drag, startPoint x: 469, startPoint y: 441, endPoint x: 333, endPoint y: 455, distance: 136.6
click at [57, 454] on div "**********" at bounding box center [583, 300] width 1166 height 600
paste input "text"
drag, startPoint x: 527, startPoint y: 447, endPoint x: 754, endPoint y: 430, distance: 228.1
click at [712, 439] on input "**********" at bounding box center [583, 446] width 516 height 22
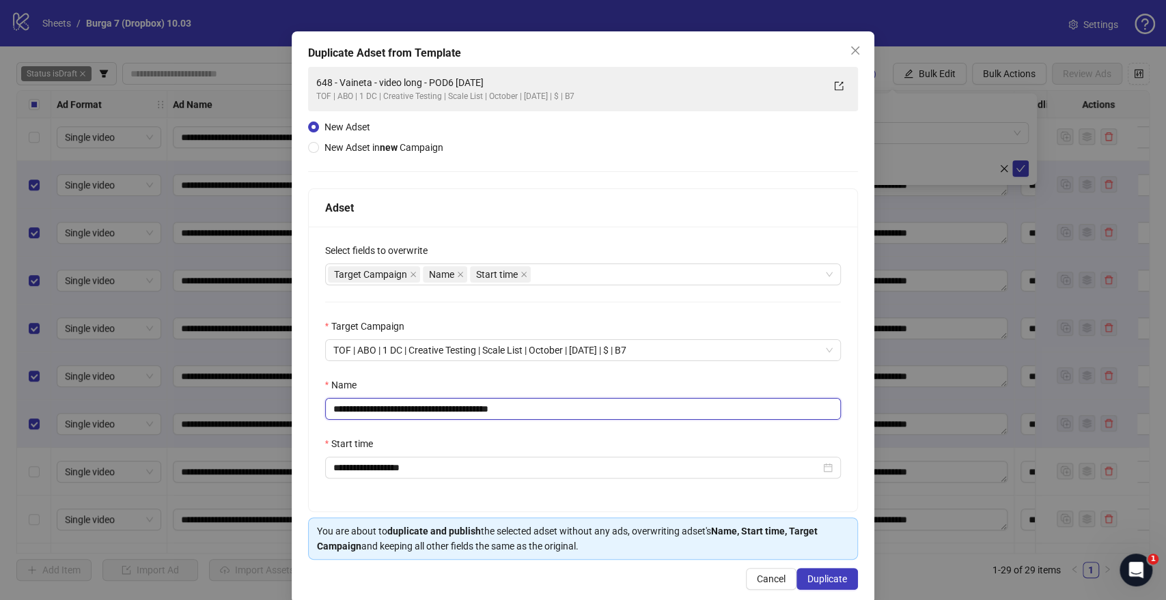
scroll to position [57, 0]
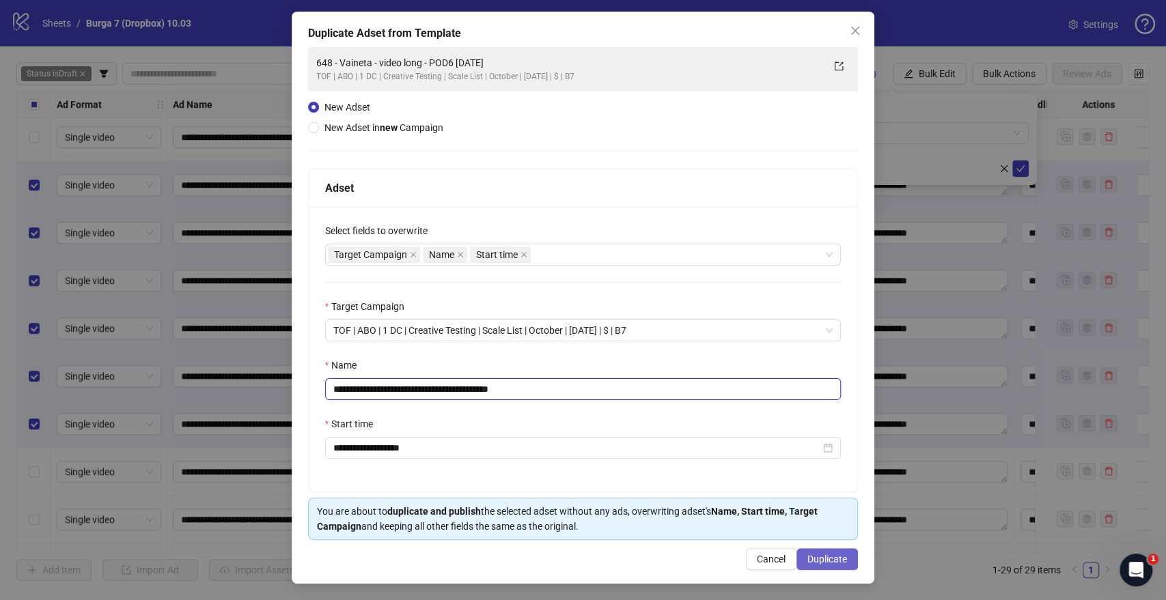
type input "**********"
click at [818, 562] on span "Duplicate" at bounding box center [827, 559] width 40 height 11
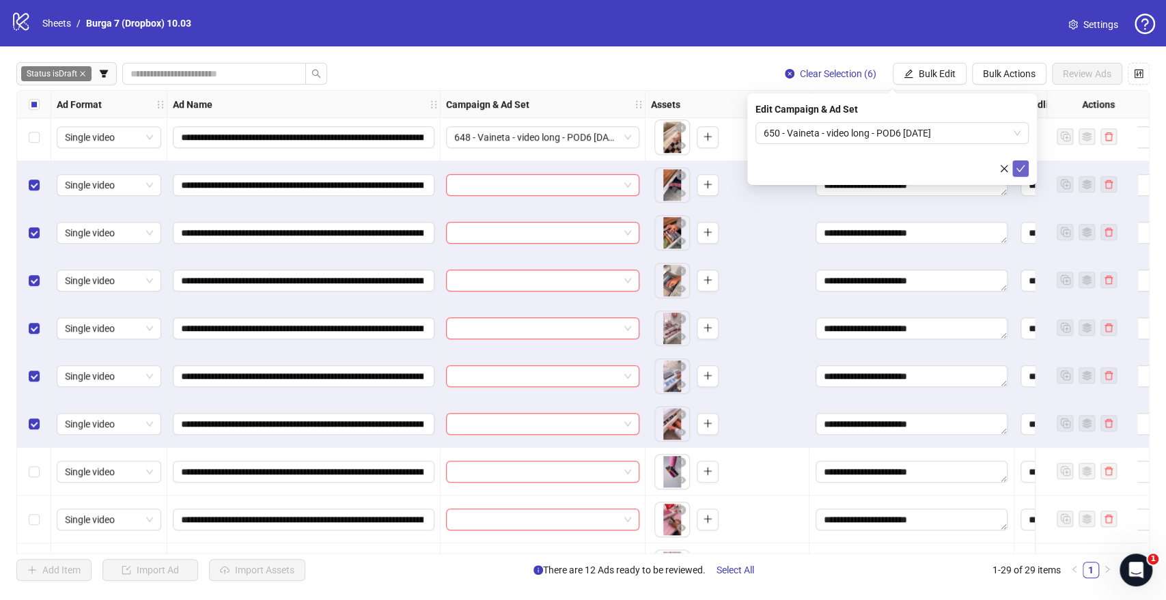
click at [1019, 167] on icon "check" at bounding box center [1021, 169] width 10 height 10
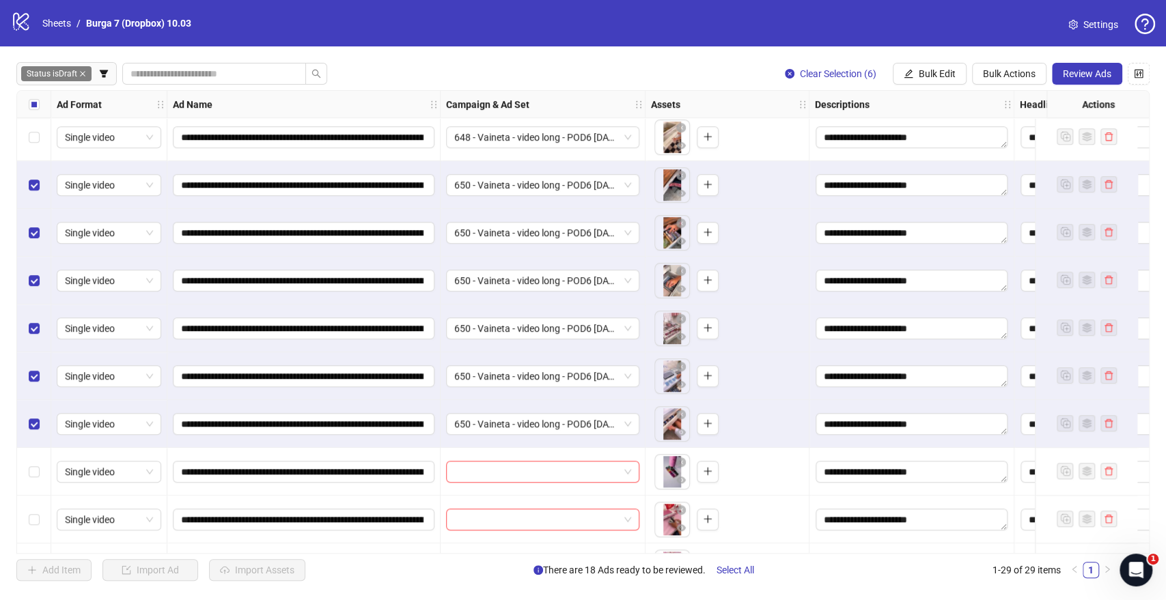
click at [33, 96] on div "Select all rows" at bounding box center [34, 104] width 34 height 27
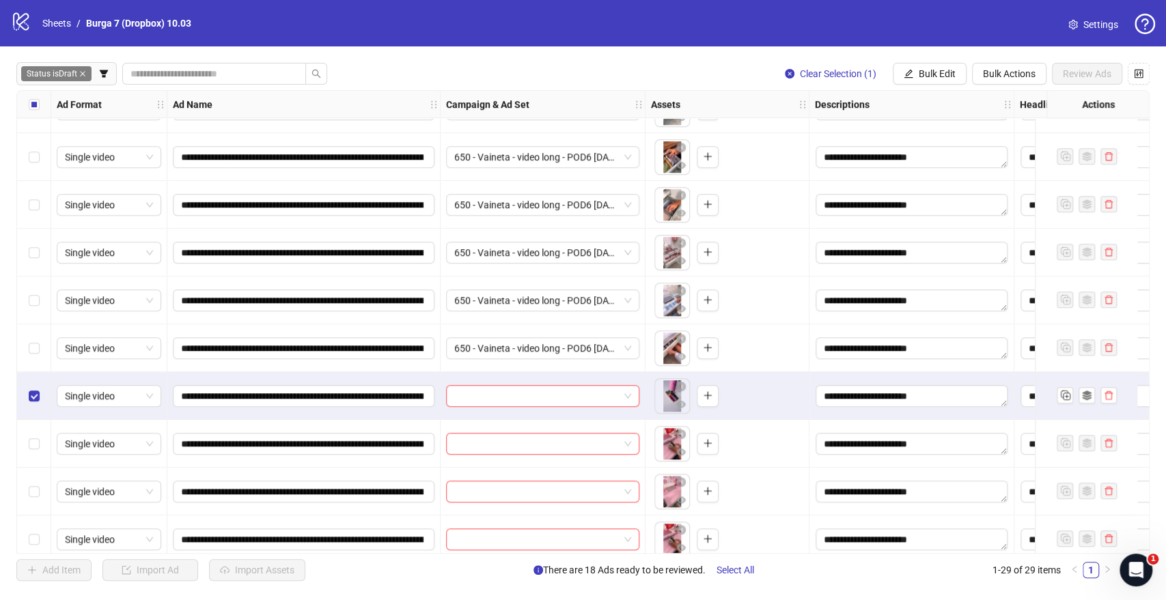
scroll to position [835, 0]
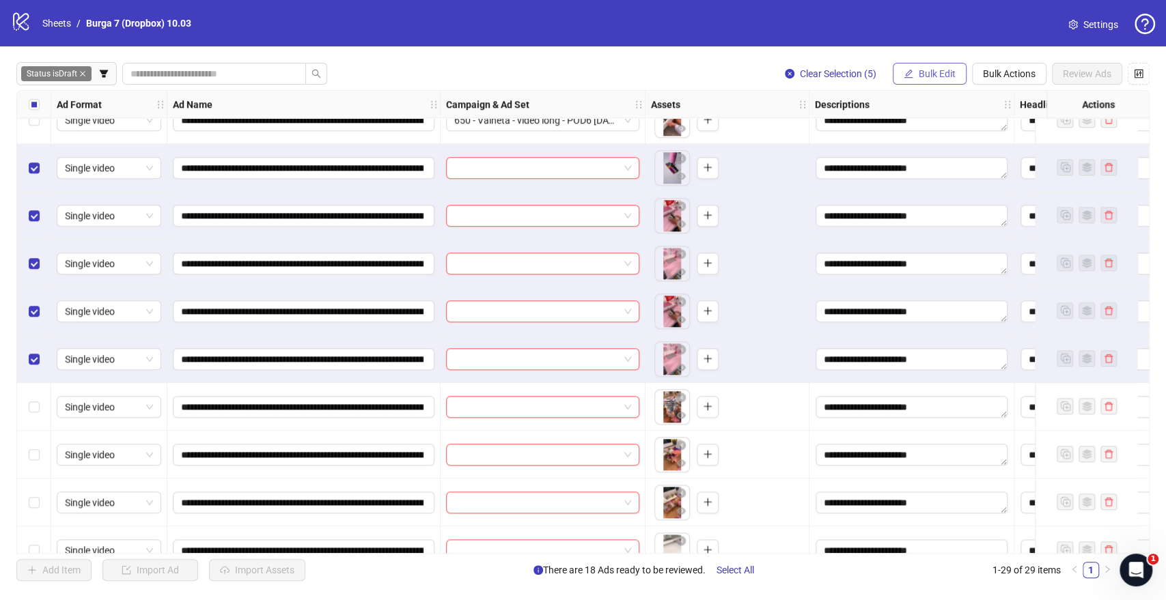
click at [930, 73] on span "Bulk Edit" at bounding box center [937, 73] width 37 height 11
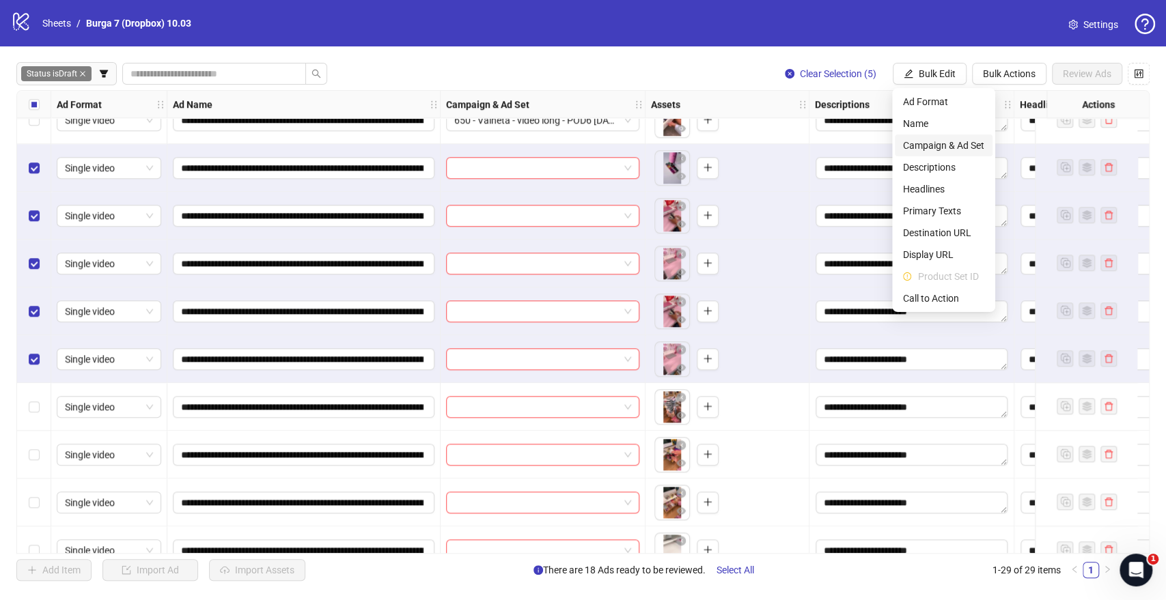
click at [941, 149] on span "Campaign & Ad Set" at bounding box center [943, 145] width 81 height 15
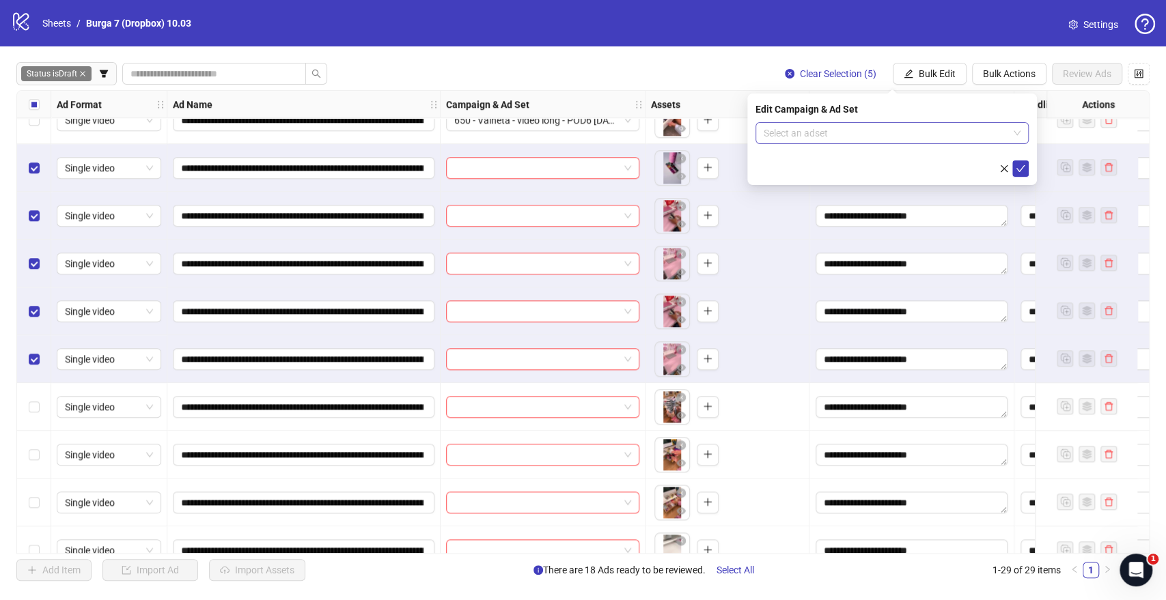
click at [890, 137] on input "search" at bounding box center [886, 133] width 245 height 20
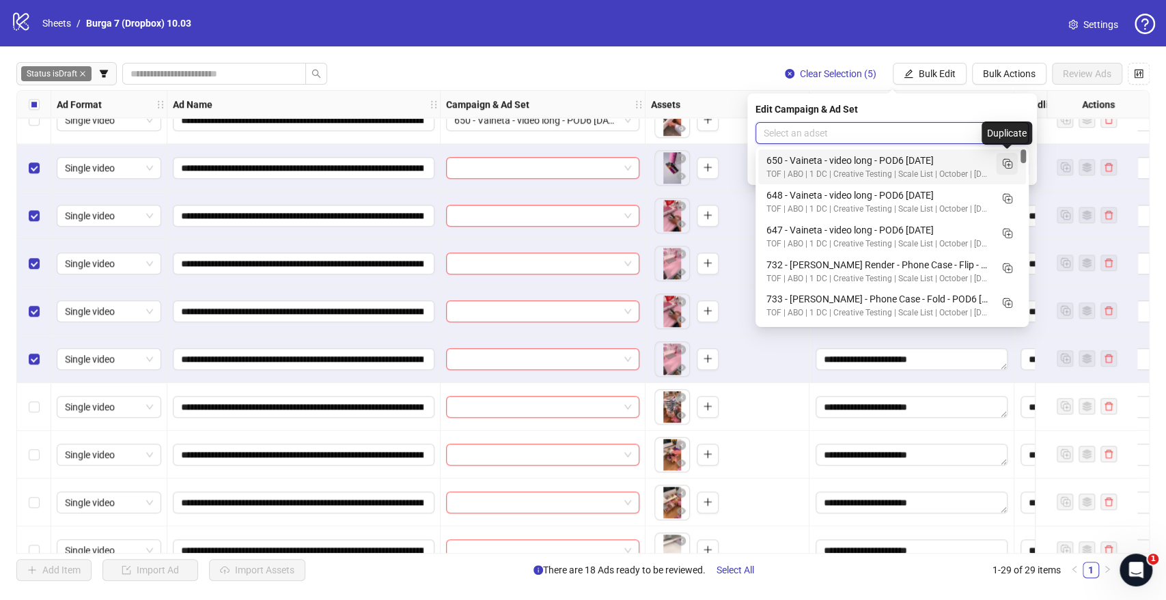
click at [1010, 158] on icon "Duplicate" at bounding box center [1007, 163] width 14 height 14
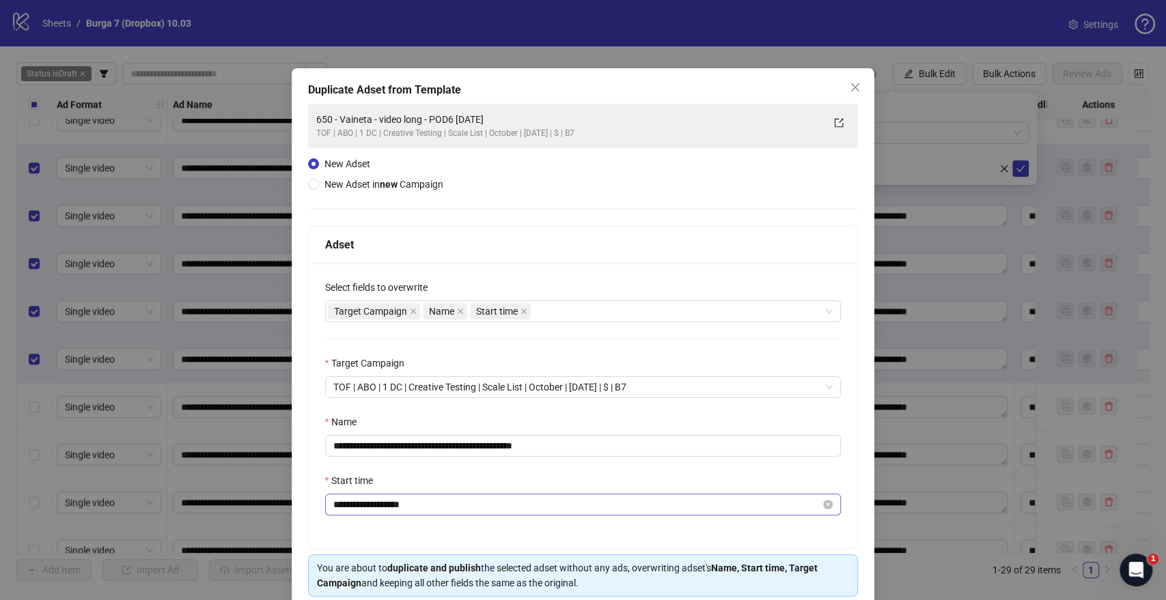
scroll to position [57, 0]
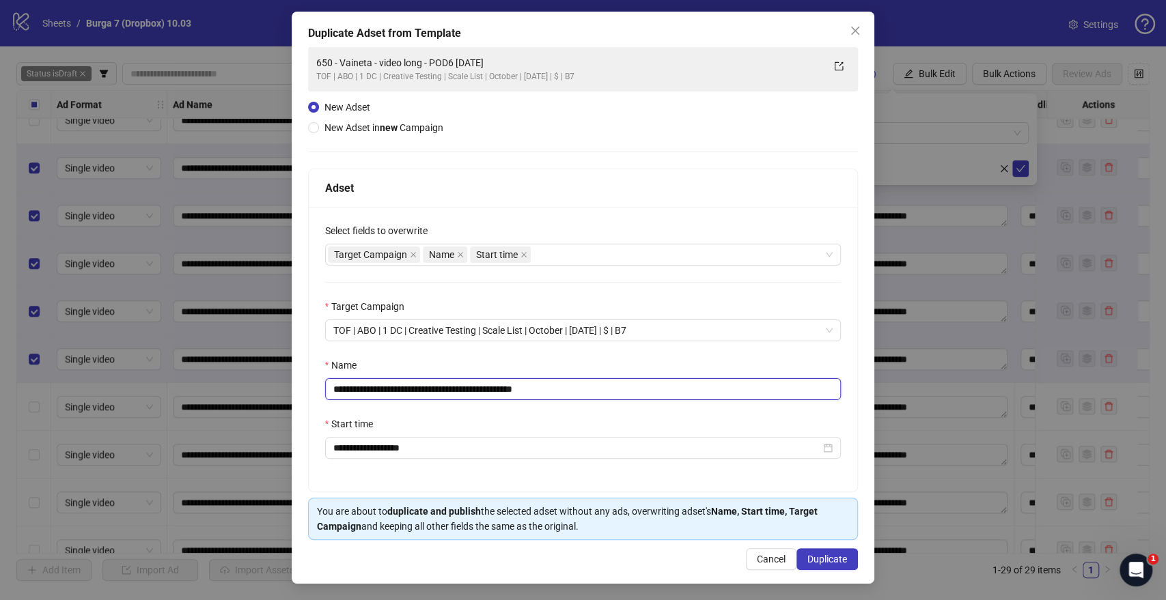
drag, startPoint x: 470, startPoint y: 386, endPoint x: 38, endPoint y: 376, distance: 432.5
click at [38, 376] on div "**********" at bounding box center [583, 300] width 1166 height 600
paste input "*********"
drag, startPoint x: 569, startPoint y: 391, endPoint x: 803, endPoint y: 384, distance: 233.7
click at [720, 396] on input "**********" at bounding box center [583, 389] width 516 height 22
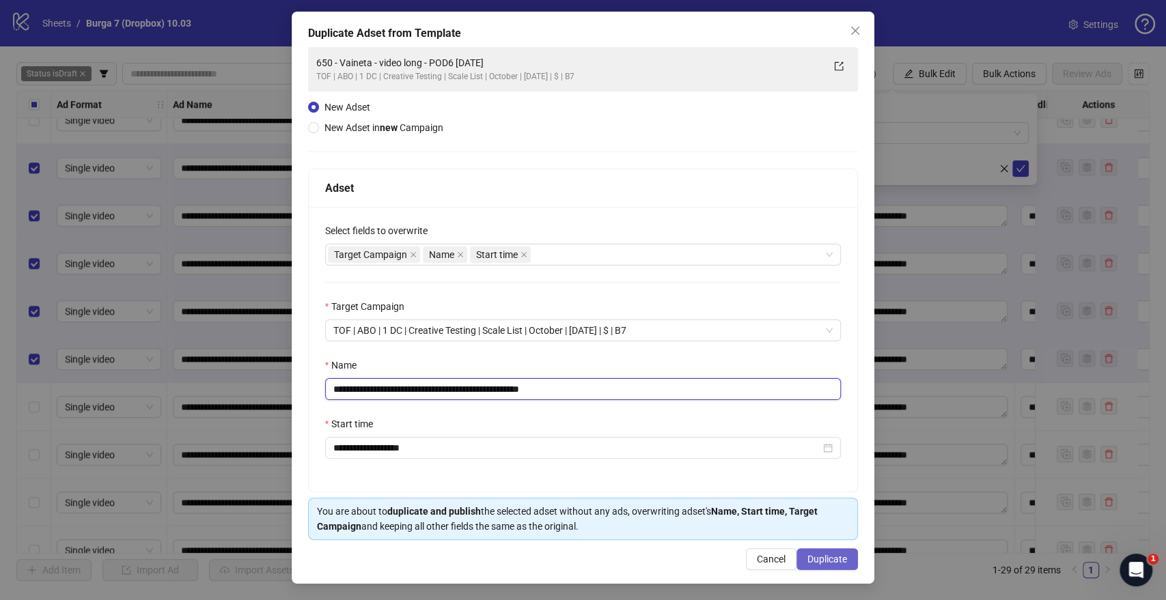
type input "**********"
click at [815, 556] on span "Duplicate" at bounding box center [827, 559] width 40 height 11
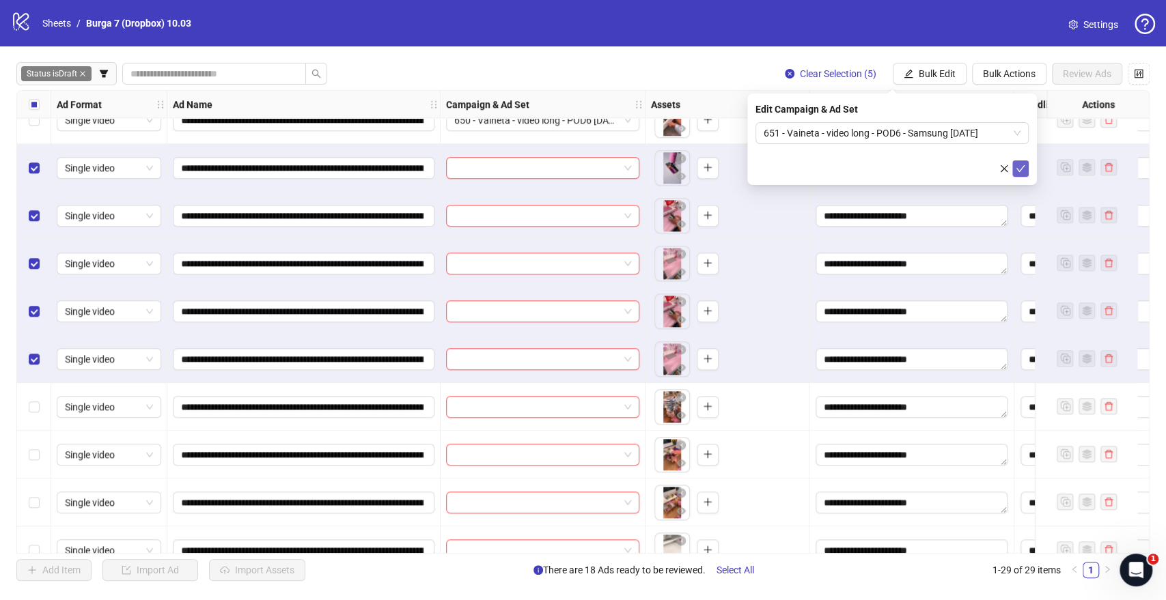
click at [1022, 169] on icon "check" at bounding box center [1021, 169] width 10 height 10
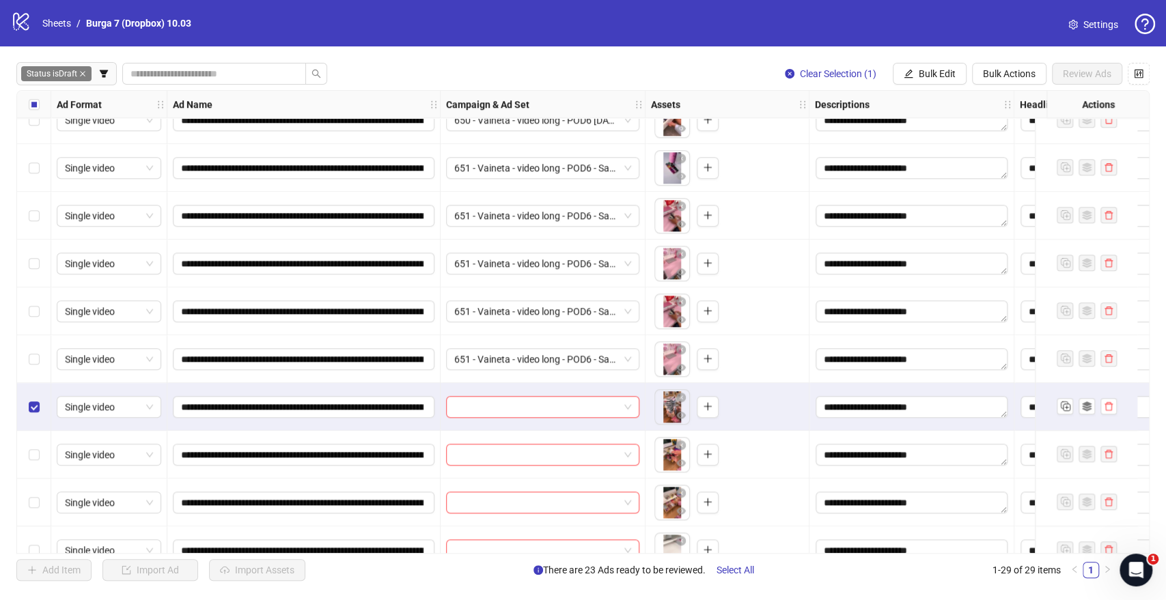
scroll to position [956, 0]
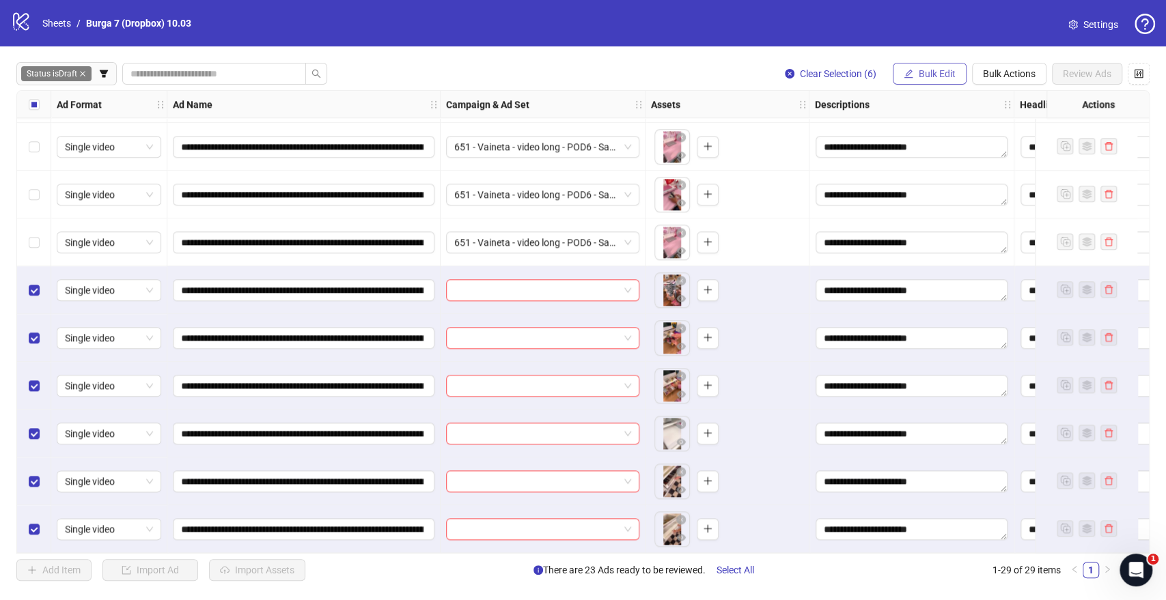
click at [926, 72] on span "Bulk Edit" at bounding box center [937, 73] width 37 height 11
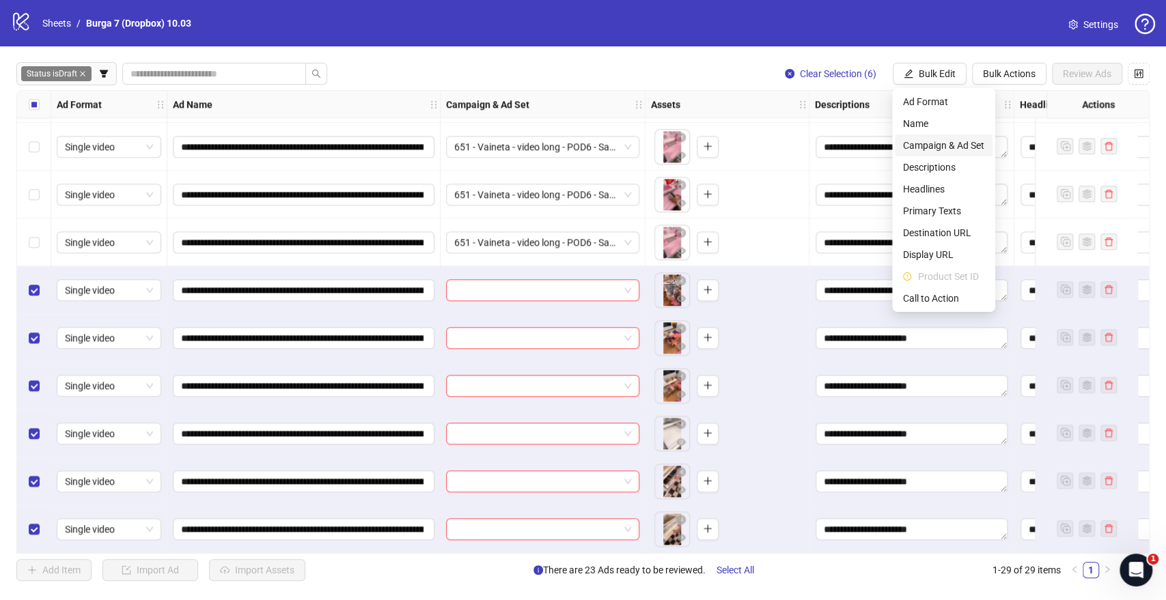
click at [950, 143] on span "Campaign & Ad Set" at bounding box center [943, 145] width 81 height 15
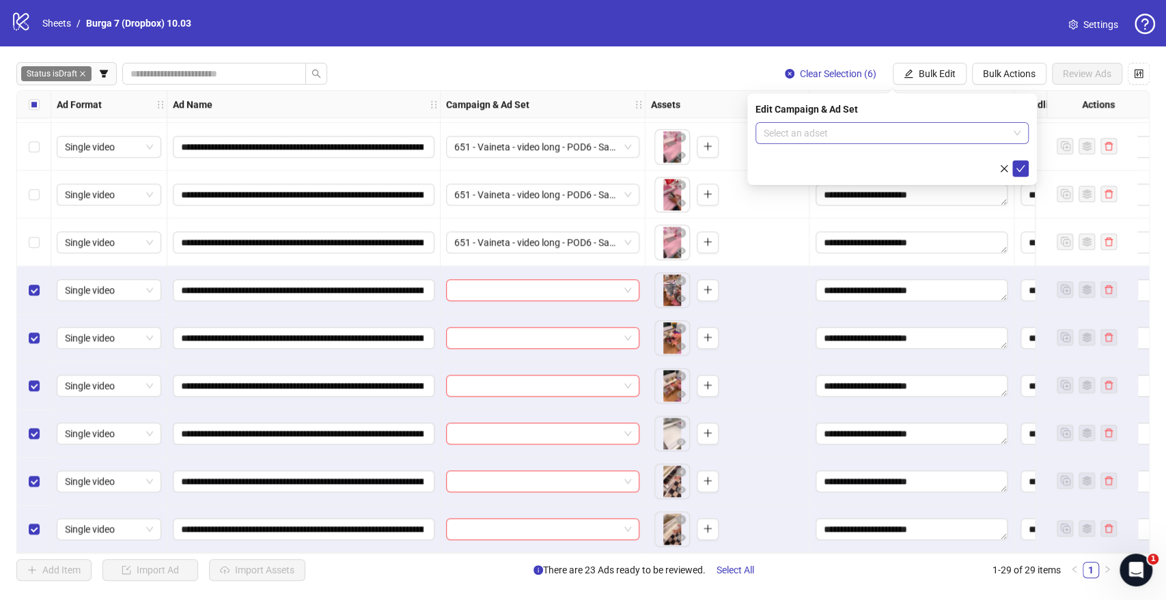
click at [794, 123] on div "Edit Campaign & Ad Set Select an adset" at bounding box center [892, 140] width 290 height 92
click at [839, 153] on form "Select an adset" at bounding box center [892, 149] width 273 height 55
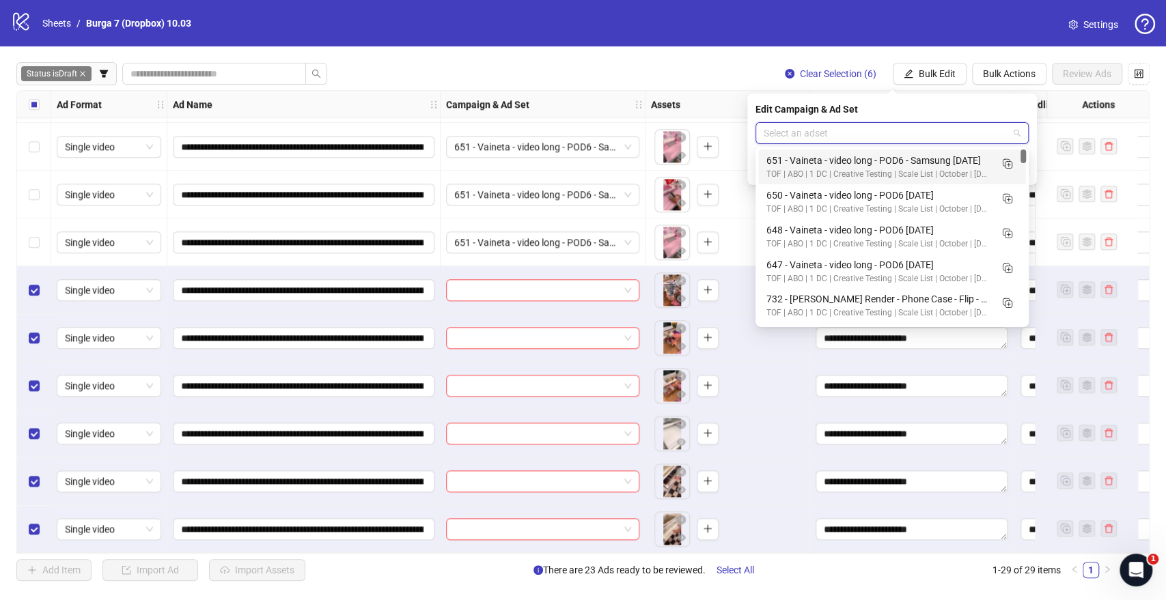
click at [852, 131] on input "search" at bounding box center [886, 133] width 245 height 20
click at [1010, 202] on icon "Duplicate" at bounding box center [1007, 198] width 14 height 14
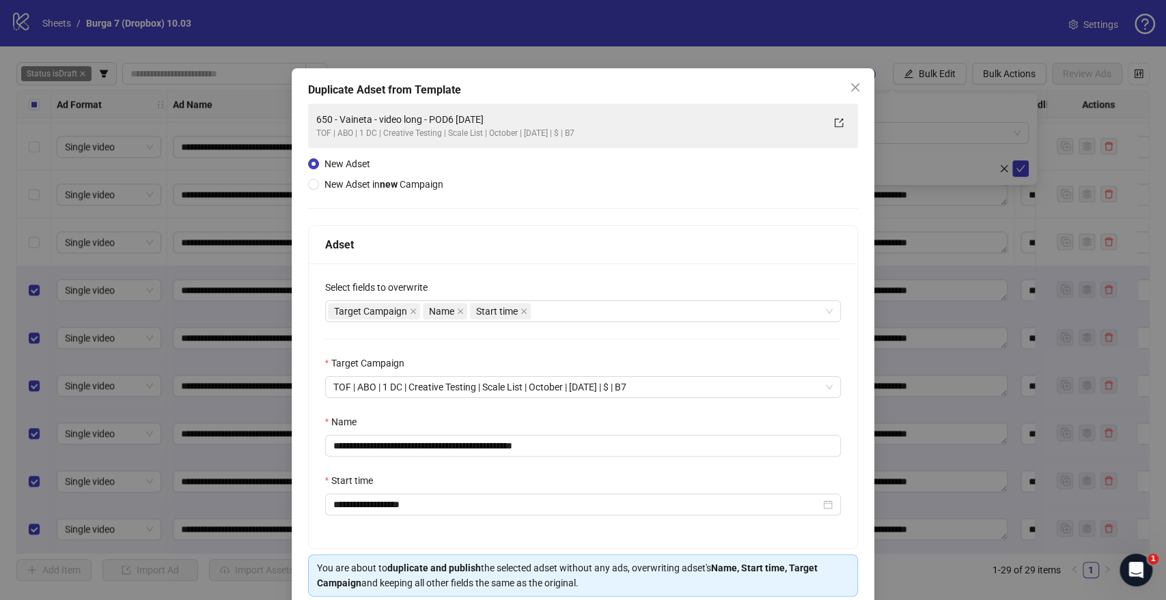
scroll to position [57, 0]
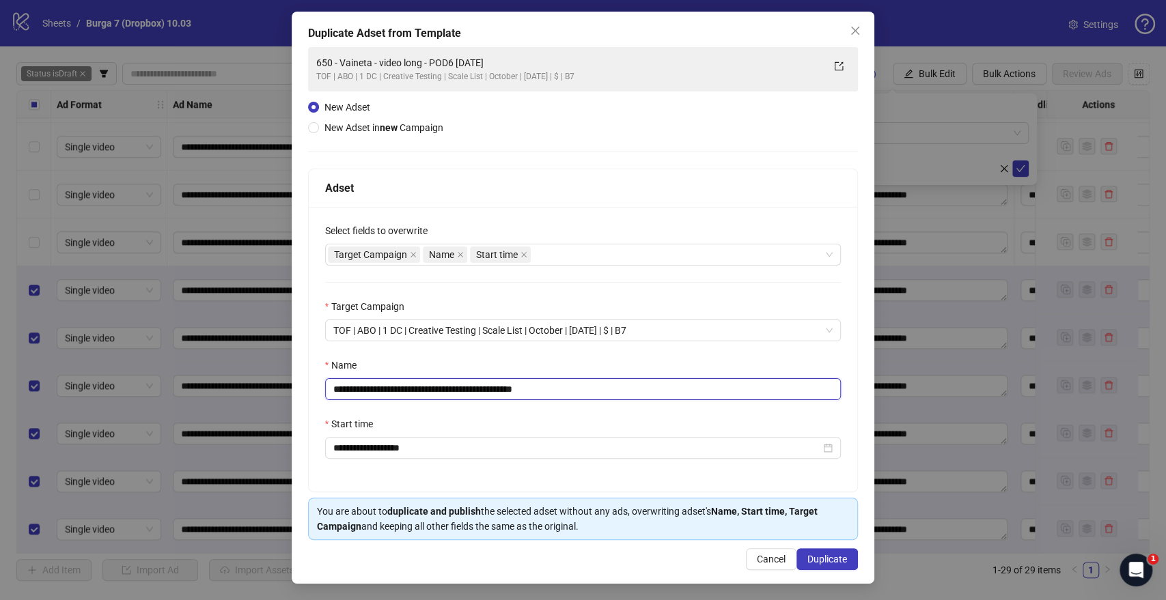
drag, startPoint x: 470, startPoint y: 391, endPoint x: 0, endPoint y: 392, distance: 470.0
click at [0, 392] on div "**********" at bounding box center [583, 300] width 1166 height 600
paste input "text"
drag, startPoint x: 520, startPoint y: 386, endPoint x: 739, endPoint y: 376, distance: 219.5
click at [705, 378] on input "**********" at bounding box center [583, 389] width 516 height 22
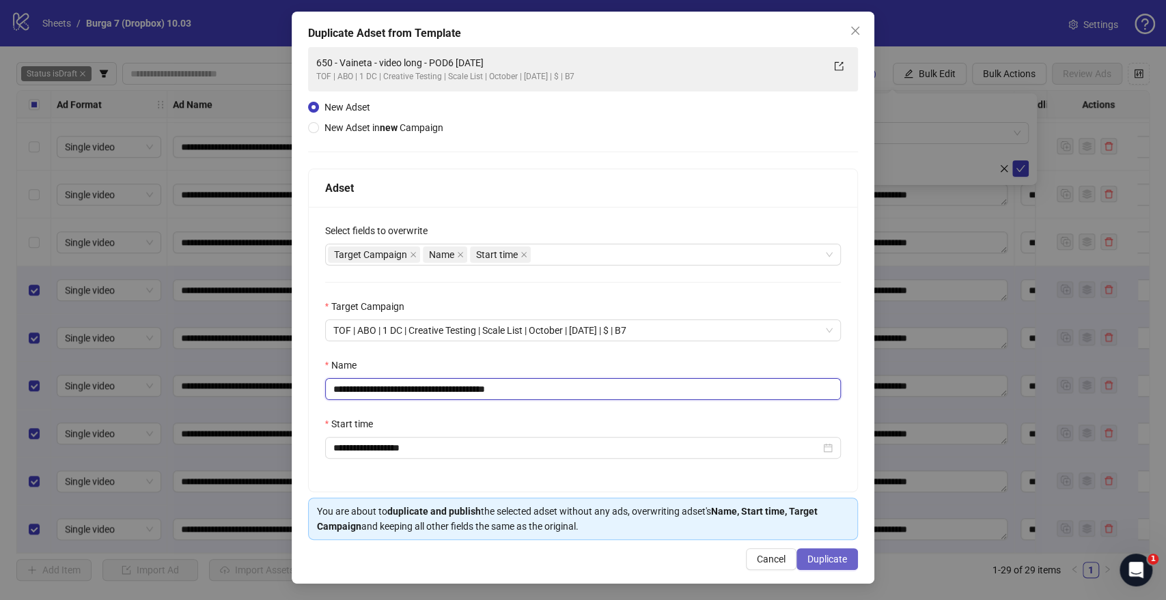
type input "**********"
click at [827, 551] on button "Duplicate" at bounding box center [826, 560] width 61 height 22
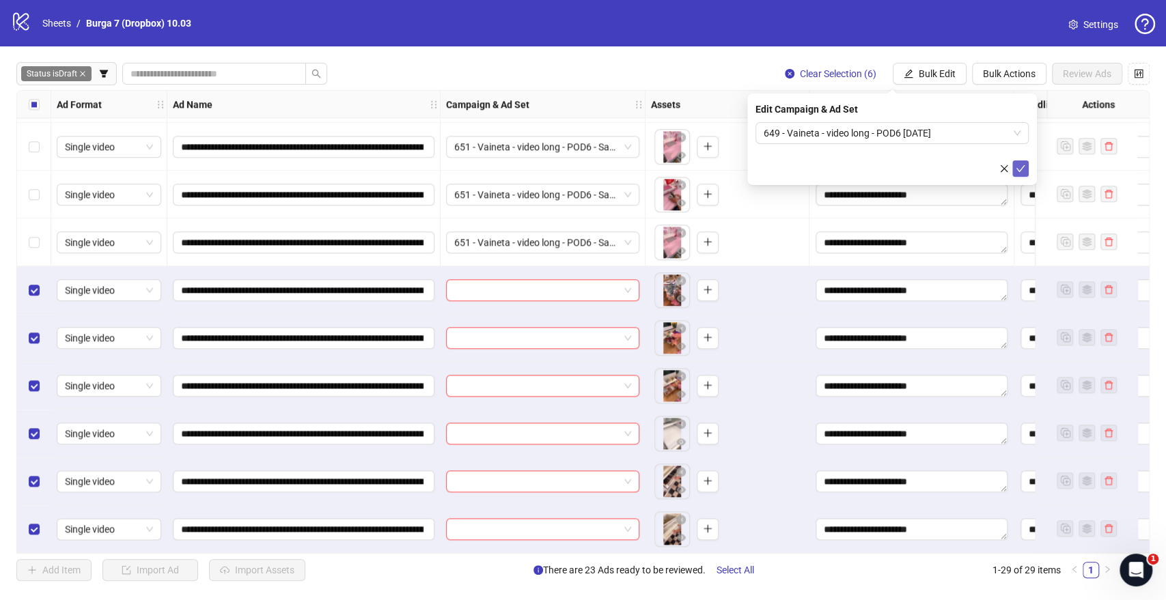
click at [1023, 168] on icon "check" at bounding box center [1021, 169] width 10 height 10
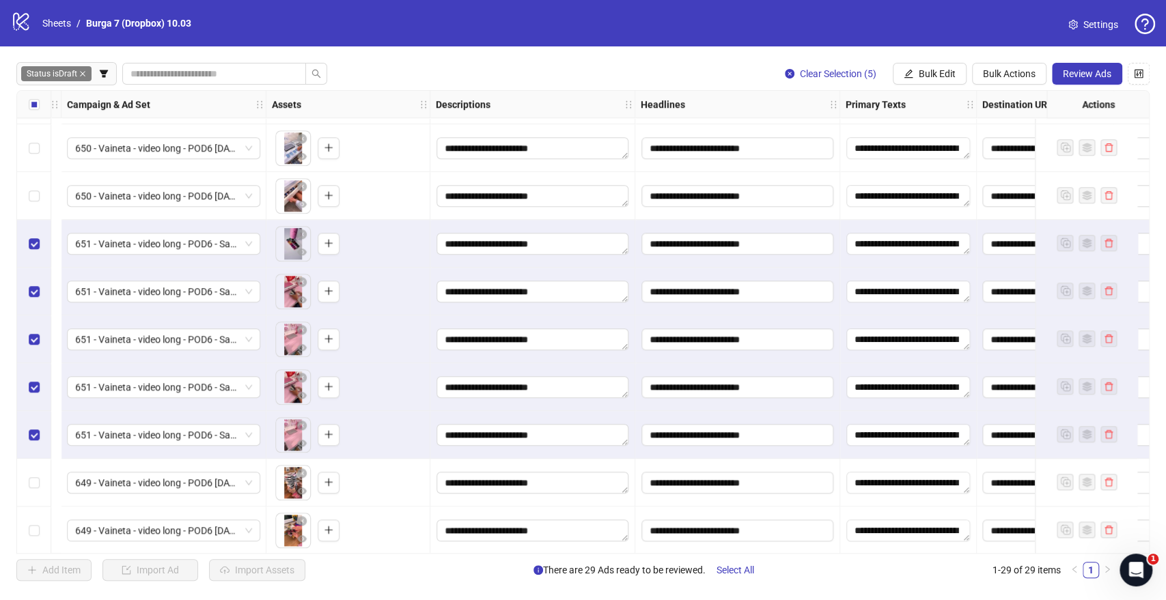
scroll to position [759, 759]
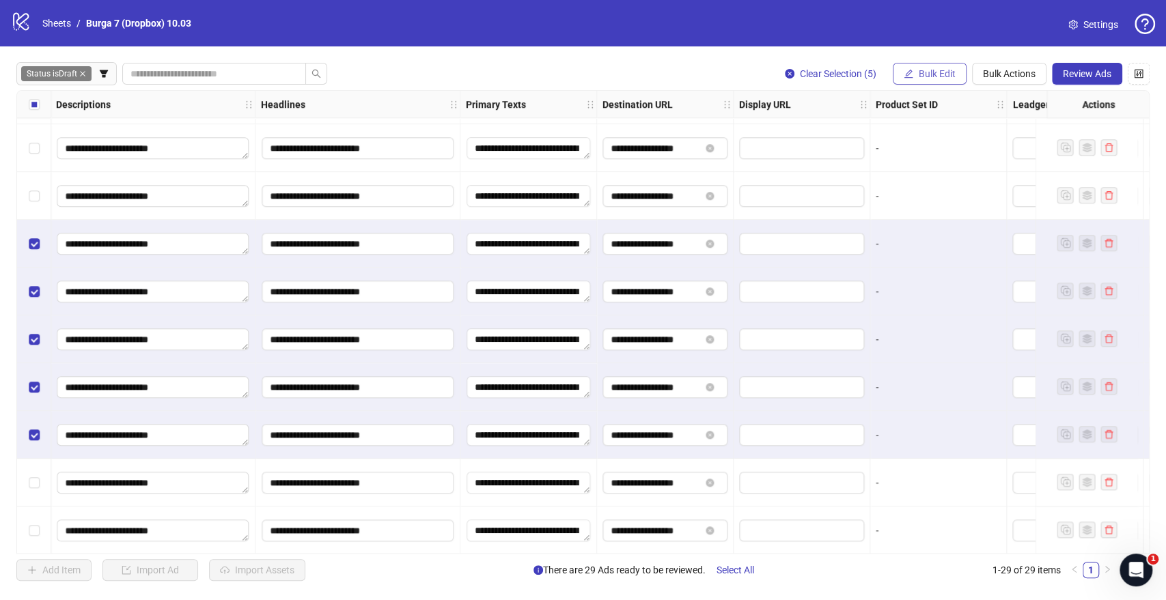
click at [943, 72] on span "Bulk Edit" at bounding box center [937, 73] width 37 height 11
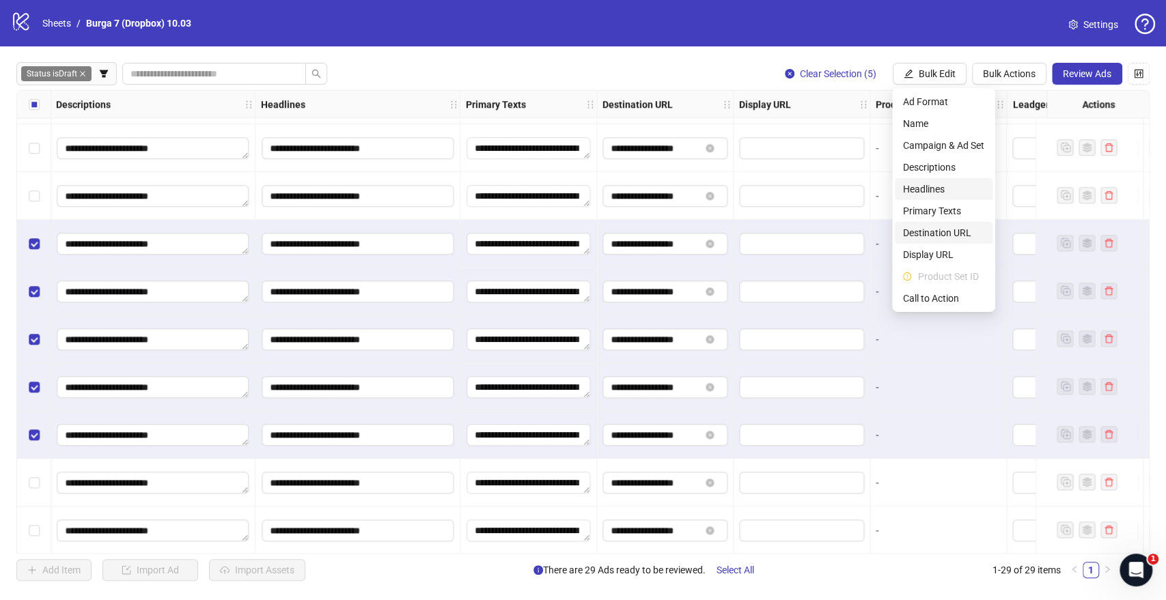
click at [952, 230] on span "Destination URL" at bounding box center [943, 232] width 81 height 15
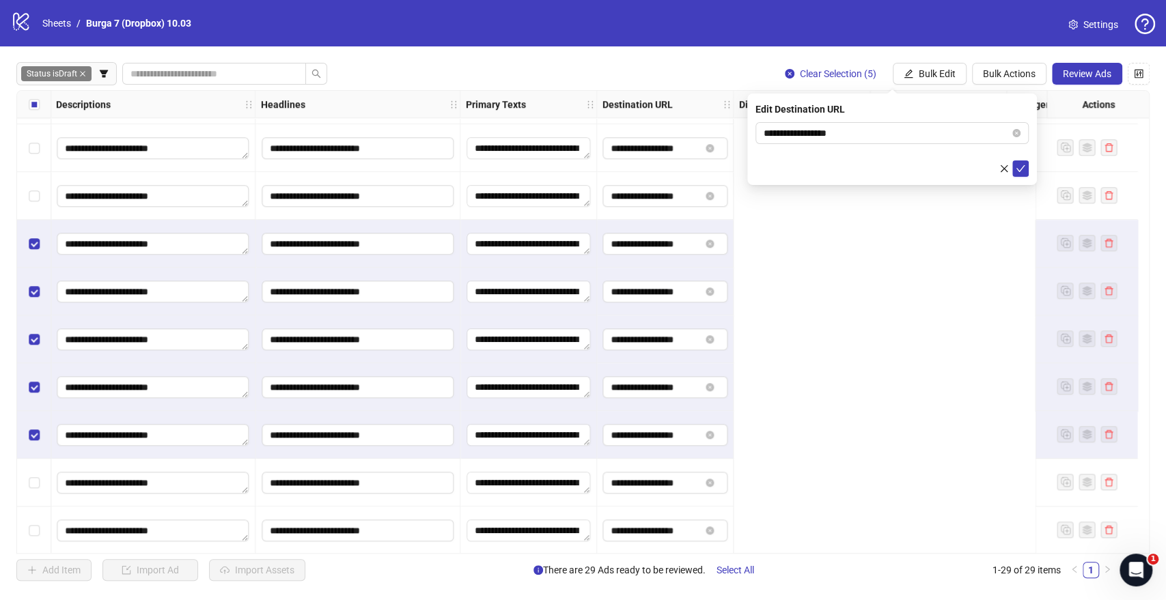
scroll to position [759, 152]
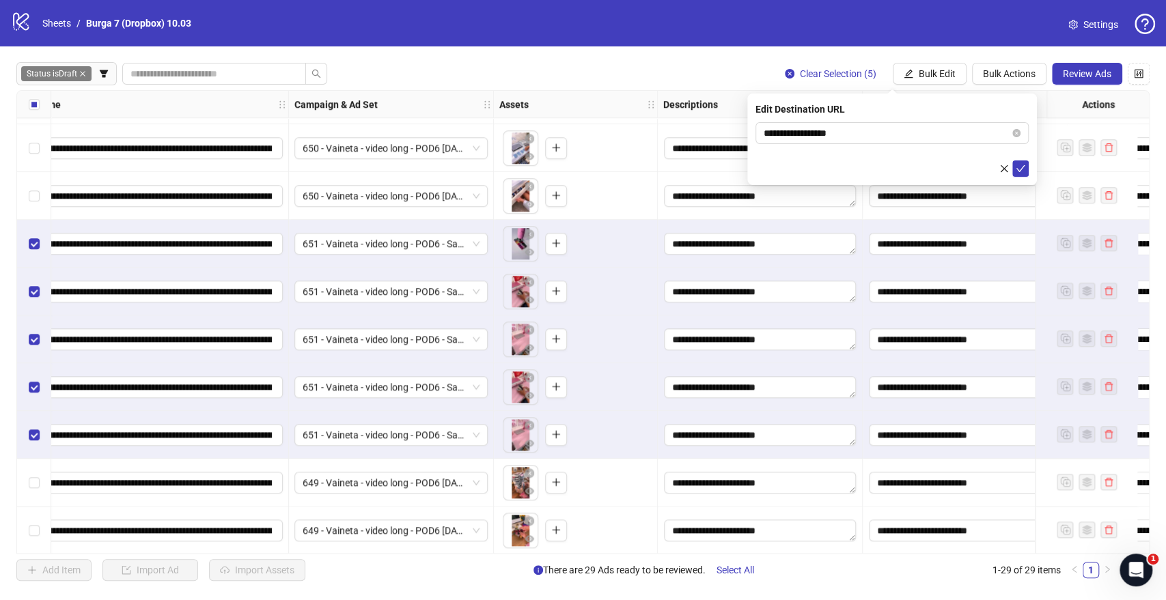
click at [532, 255] on div "**********" at bounding box center [582, 322] width 1133 height 464
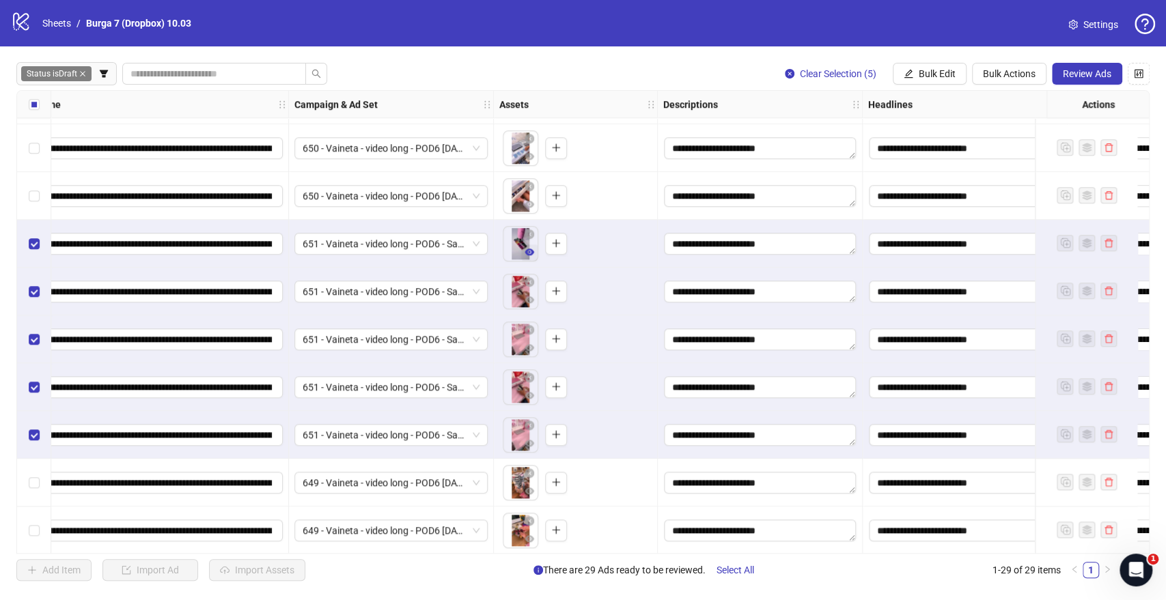
click at [532, 252] on icon "eye" at bounding box center [530, 252] width 10 height 7
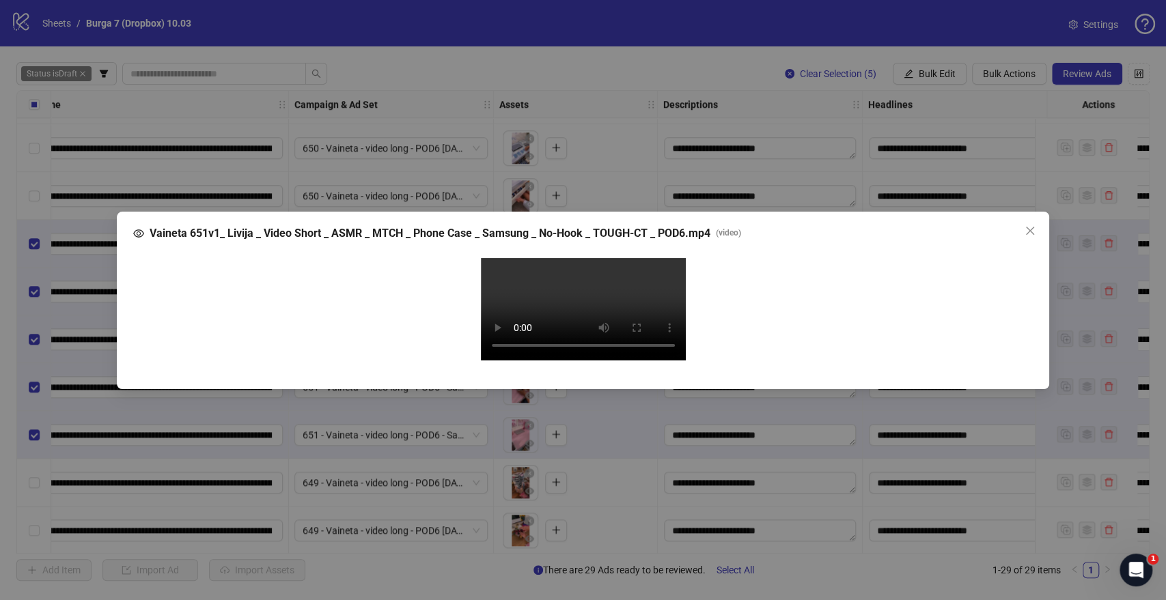
click at [581, 296] on video "Your browser does not support the video tag." at bounding box center [583, 309] width 205 height 102
click at [1025, 225] on icon "close" at bounding box center [1030, 230] width 11 height 11
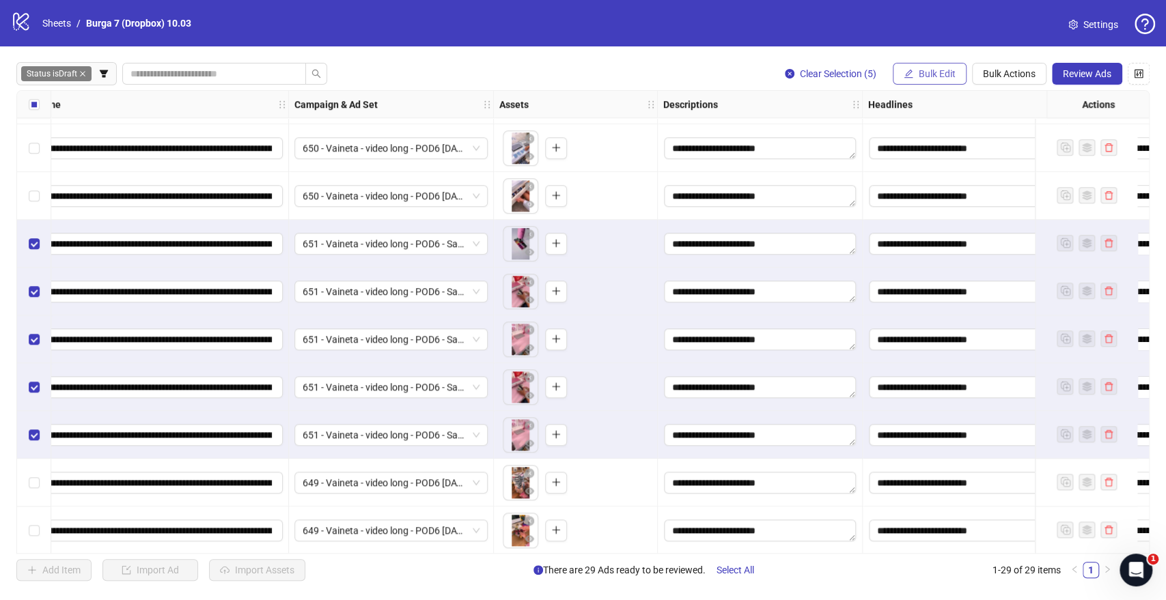
click at [937, 68] on span "Bulk Edit" at bounding box center [937, 73] width 37 height 11
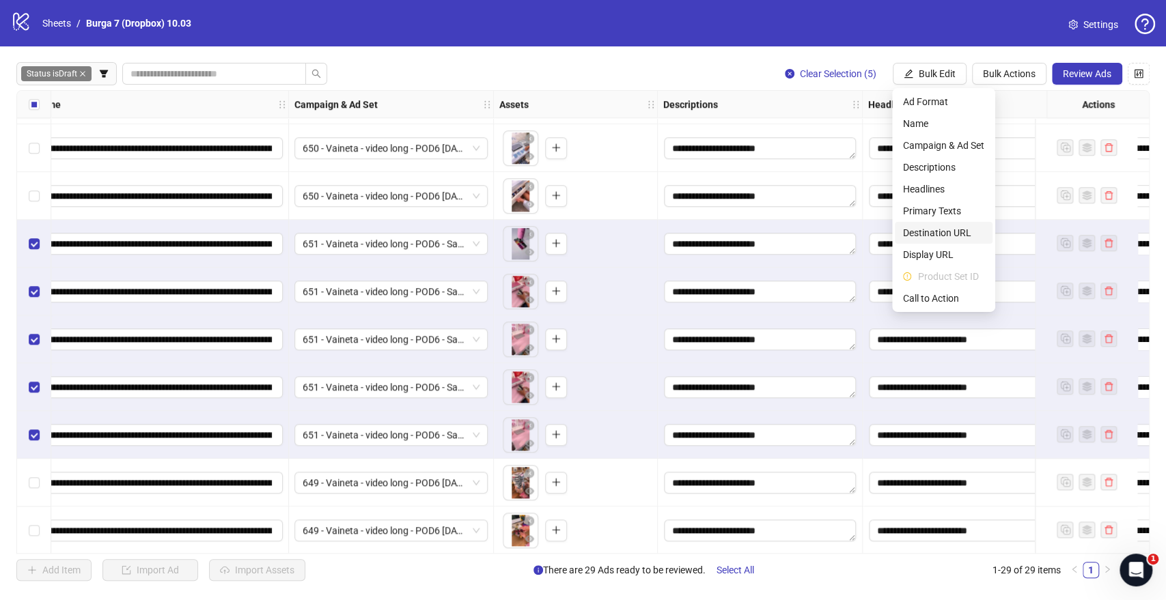
click at [932, 230] on span "Destination URL" at bounding box center [943, 232] width 81 height 15
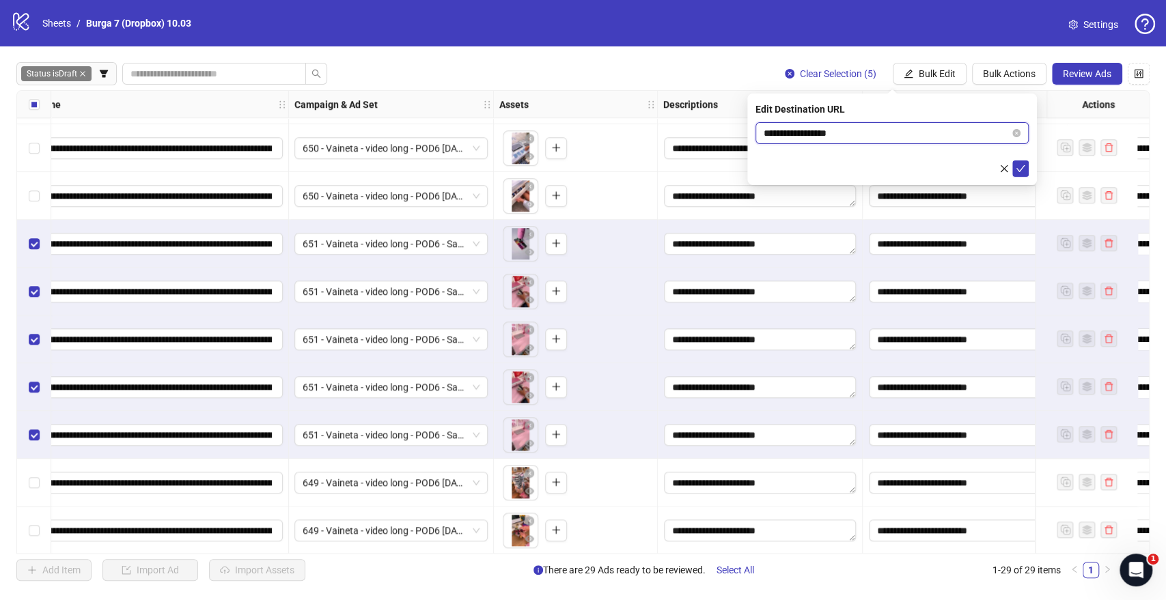
click at [827, 137] on input "**********" at bounding box center [887, 133] width 246 height 15
click at [825, 134] on input "**********" at bounding box center [887, 133] width 246 height 15
paste input "**********"
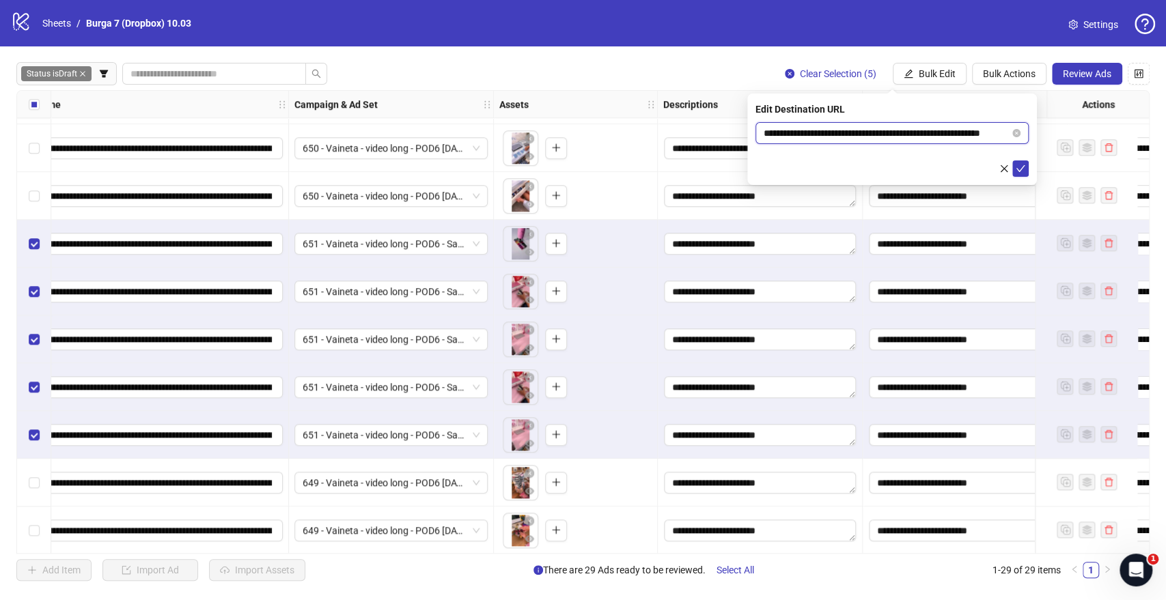
scroll to position [0, 0]
click at [809, 134] on input "**********" at bounding box center [887, 133] width 246 height 15
type input "**********"
click at [1016, 167] on icon "check" at bounding box center [1021, 169] width 10 height 10
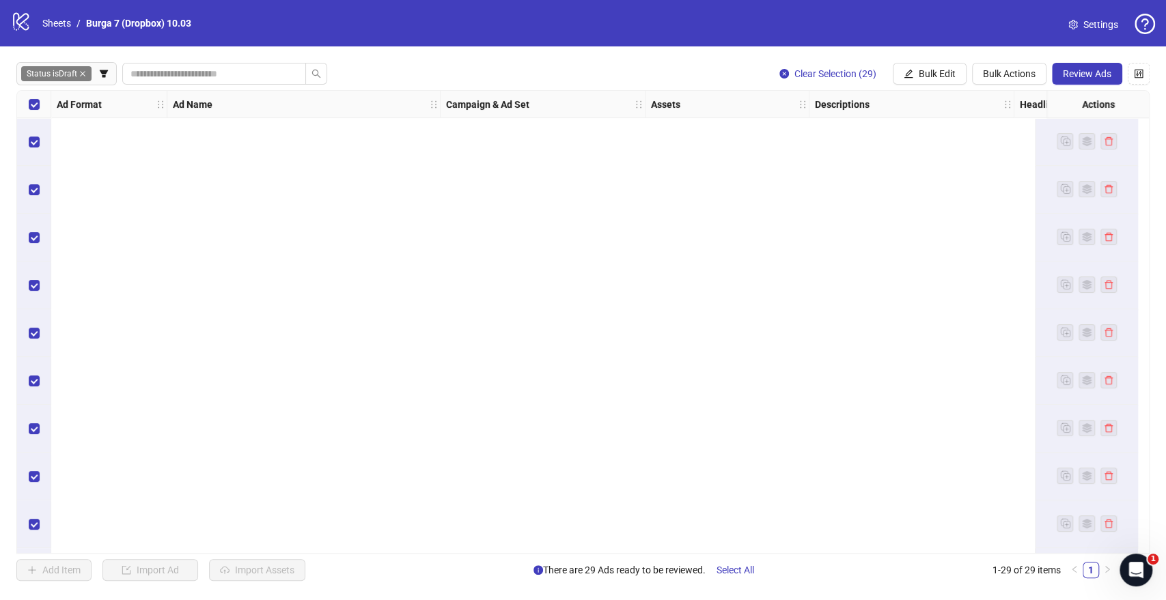
scroll to position [956, 0]
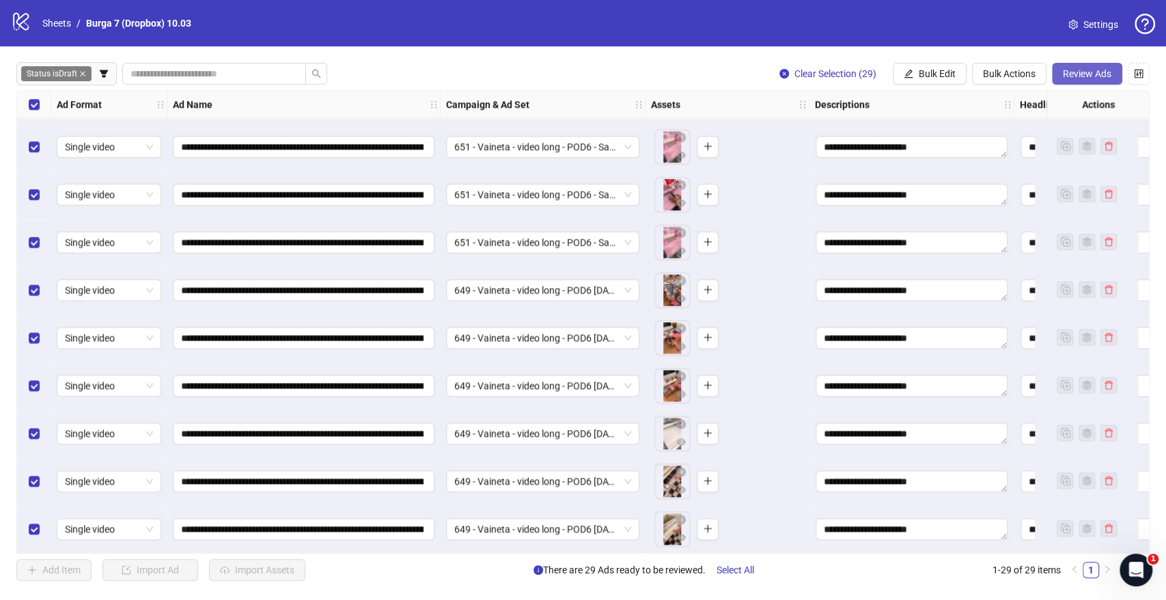
click at [1090, 66] on button "Review Ads" at bounding box center [1087, 74] width 70 height 22
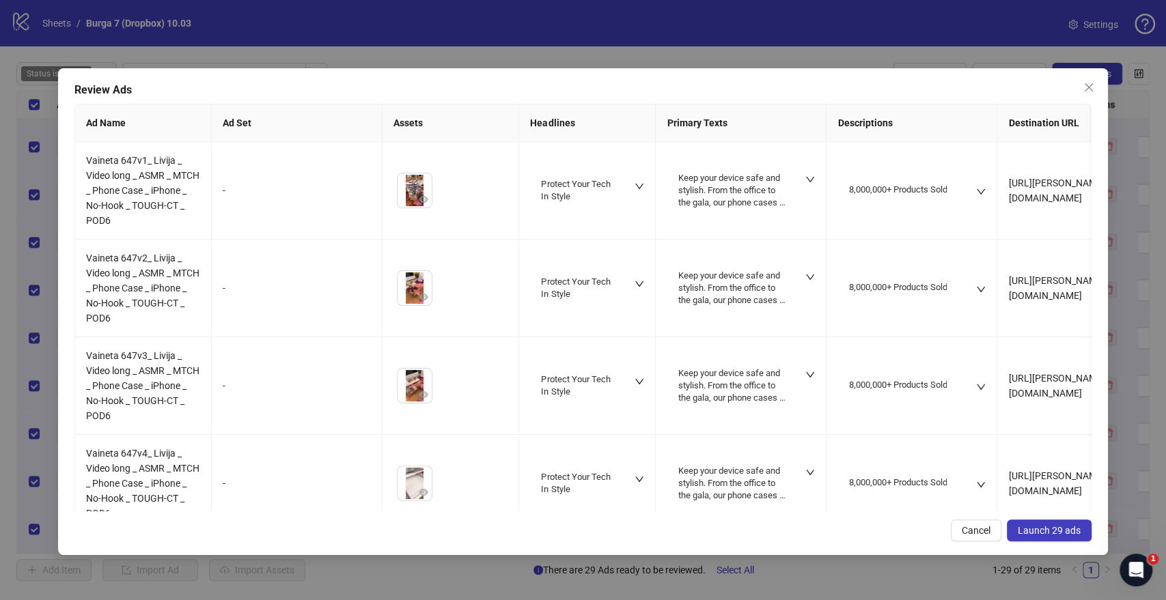
click at [1034, 527] on span "Launch 29 ads" at bounding box center [1049, 530] width 63 height 11
